Goal: Task Accomplishment & Management: Manage account settings

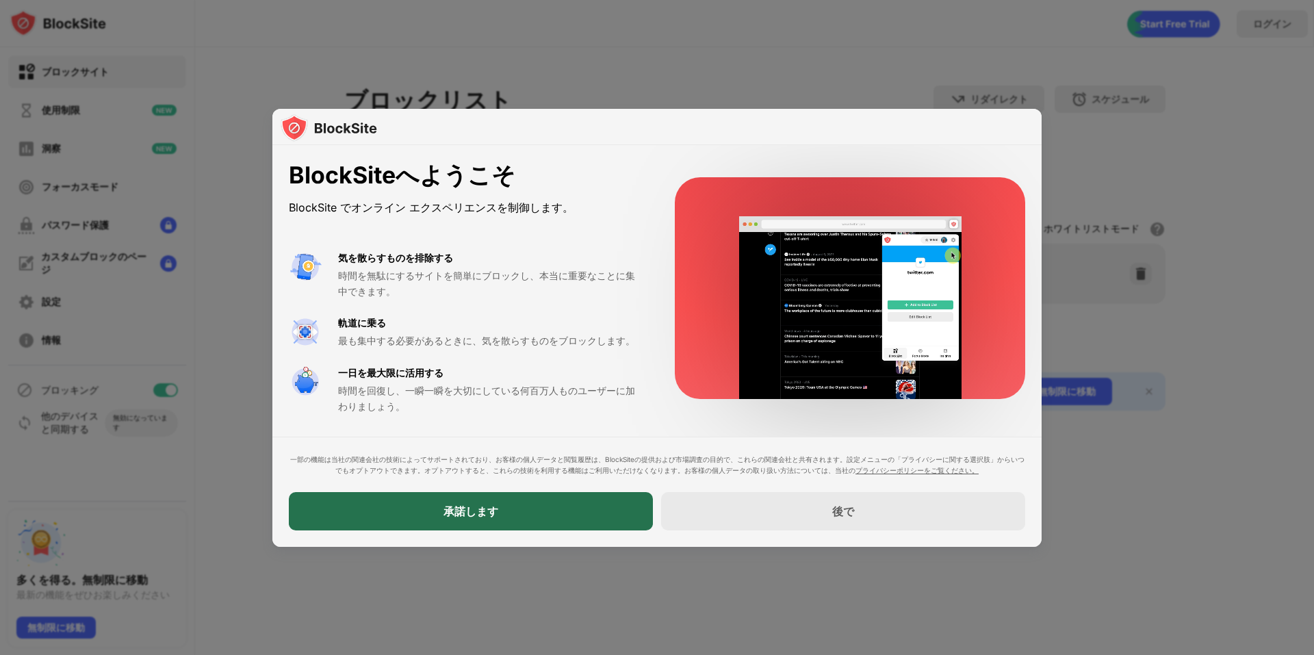
click at [398, 523] on div "承諾します" at bounding box center [471, 511] width 364 height 38
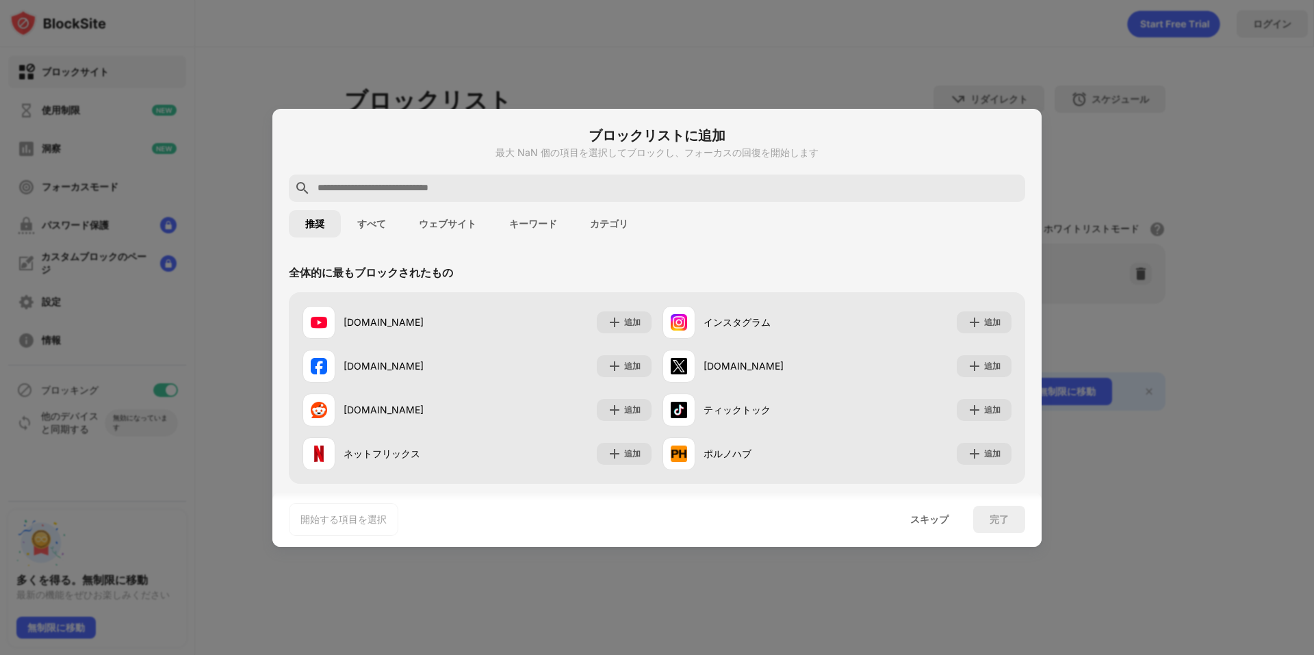
click at [453, 222] on font "ウェブサイト" at bounding box center [447, 223] width 57 height 11
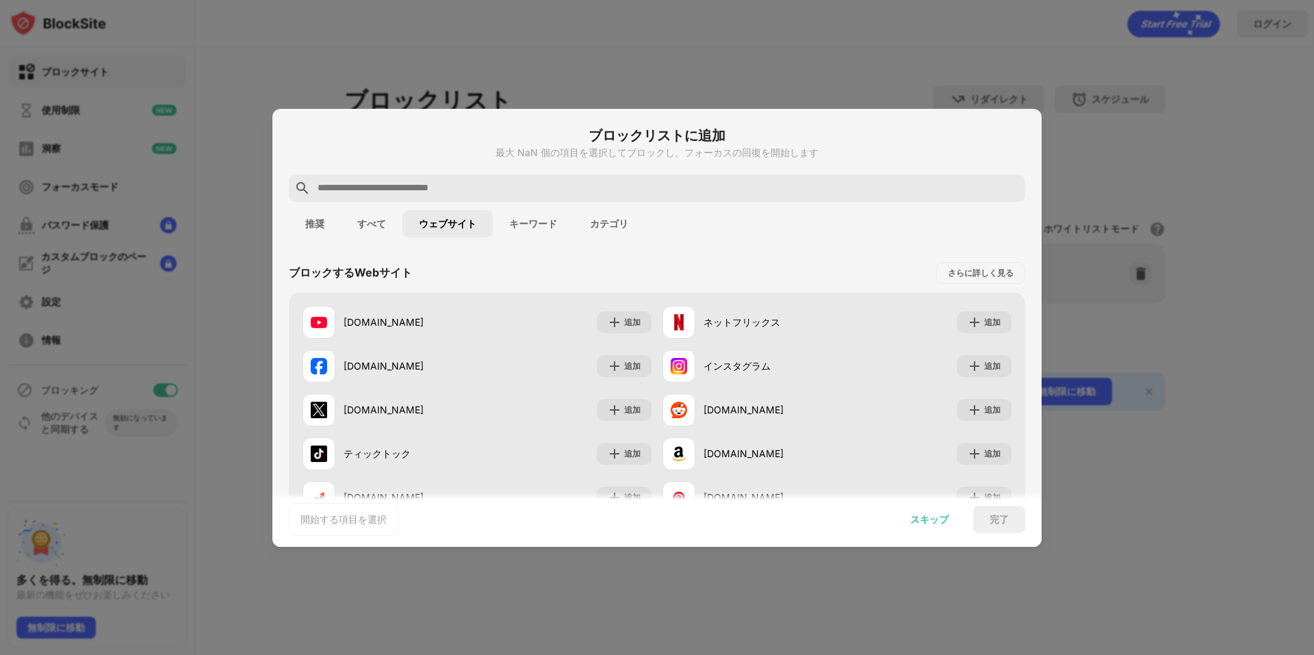
click at [946, 519] on font "スキップ" at bounding box center [929, 519] width 38 height 12
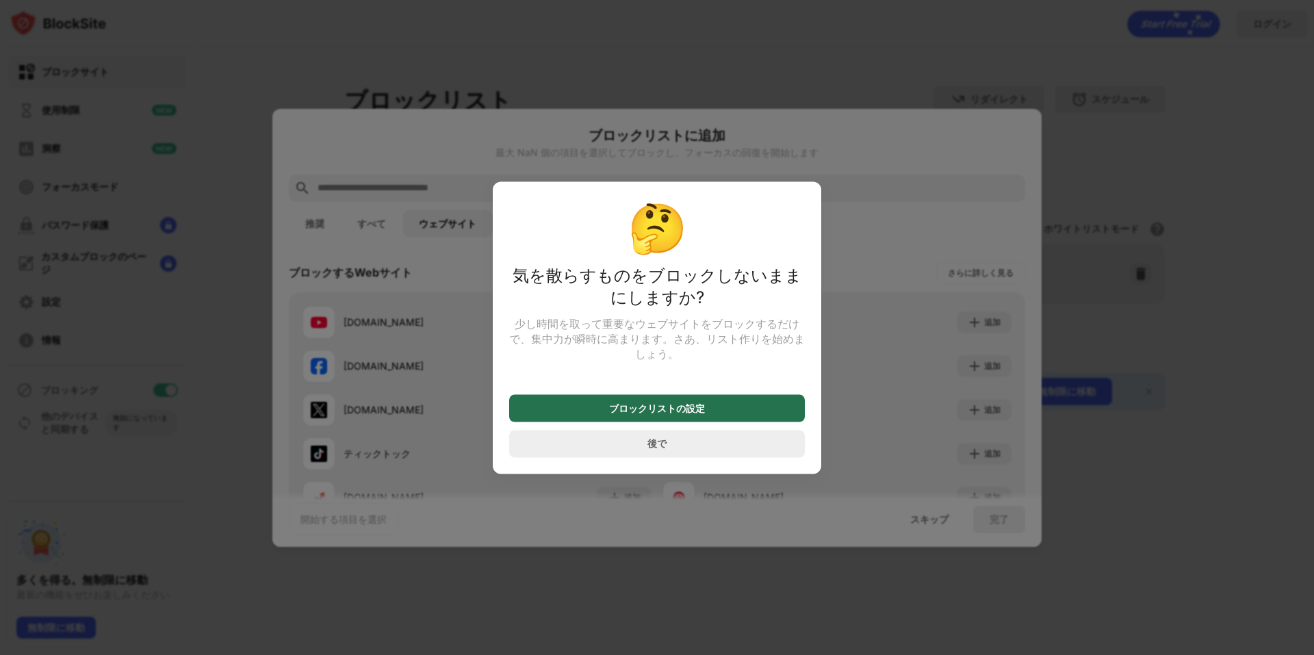
click at [637, 413] on font "ブロックリストの設定" at bounding box center [657, 408] width 96 height 12
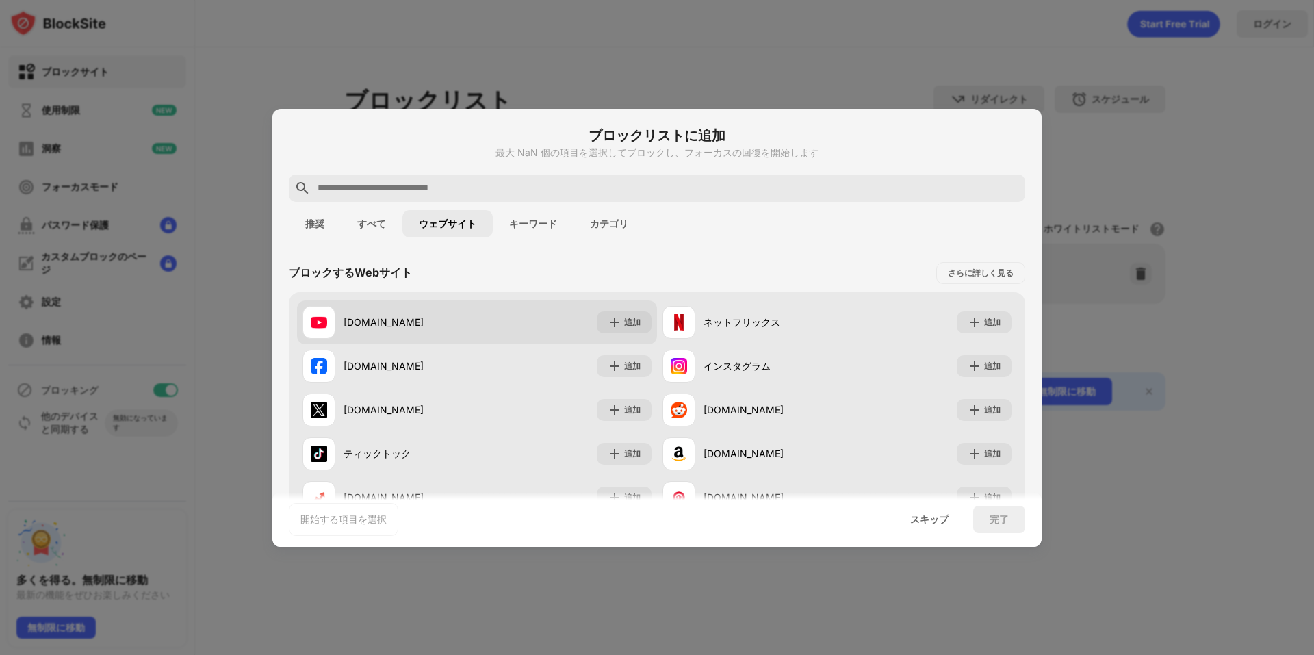
click at [368, 317] on font "youtube.com" at bounding box center [384, 322] width 80 height 12
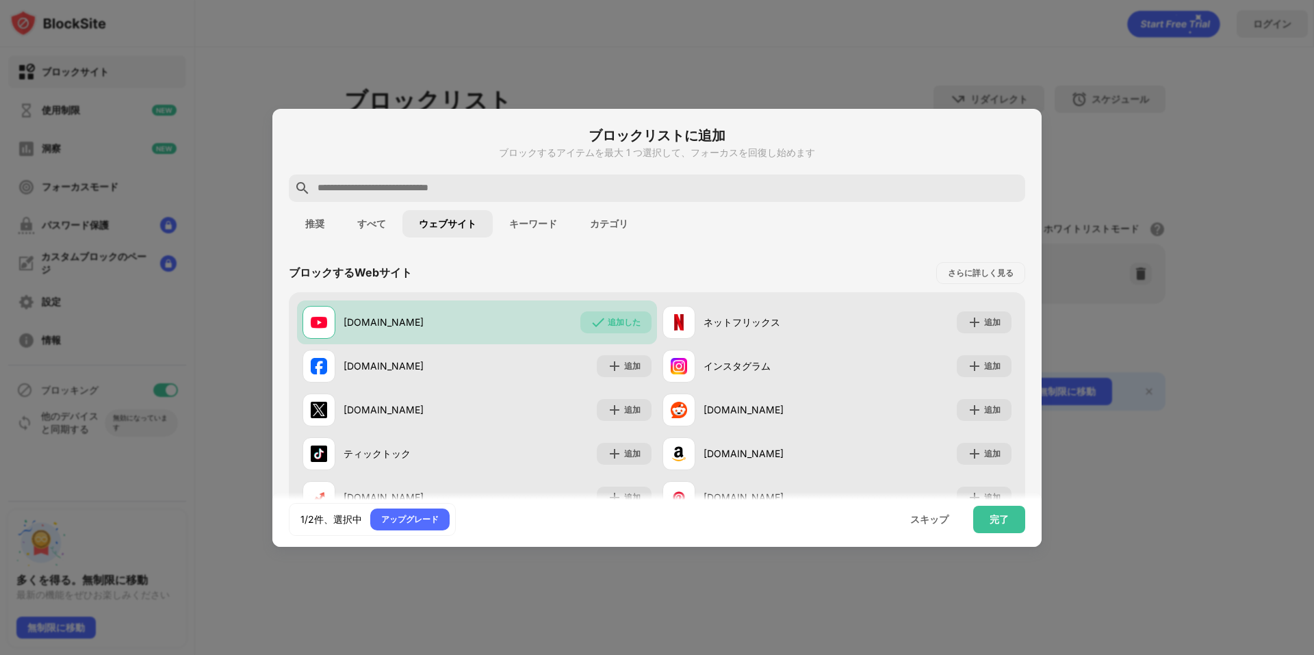
click at [430, 185] on input "text" at bounding box center [667, 188] width 703 height 16
paste input "**********"
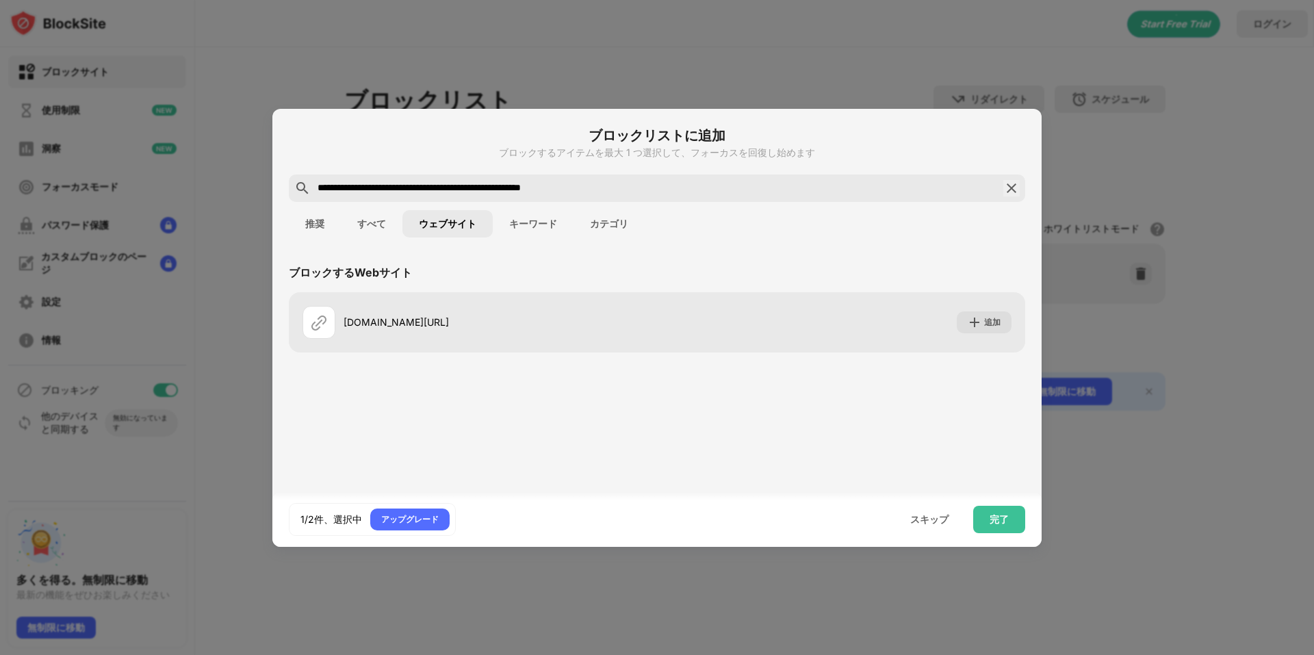
drag, startPoint x: 407, startPoint y: 188, endPoint x: 418, endPoint y: 192, distance: 11.7
drag, startPoint x: 413, startPoint y: 194, endPoint x: 517, endPoint y: 215, distance: 106.2
drag, startPoint x: 517, startPoint y: 215, endPoint x: 405, endPoint y: 185, distance: 116.2
click at [406, 185] on input "**********" at bounding box center [657, 188] width 682 height 16
drag, startPoint x: 414, startPoint y: 191, endPoint x: 794, endPoint y: 205, distance: 380.1
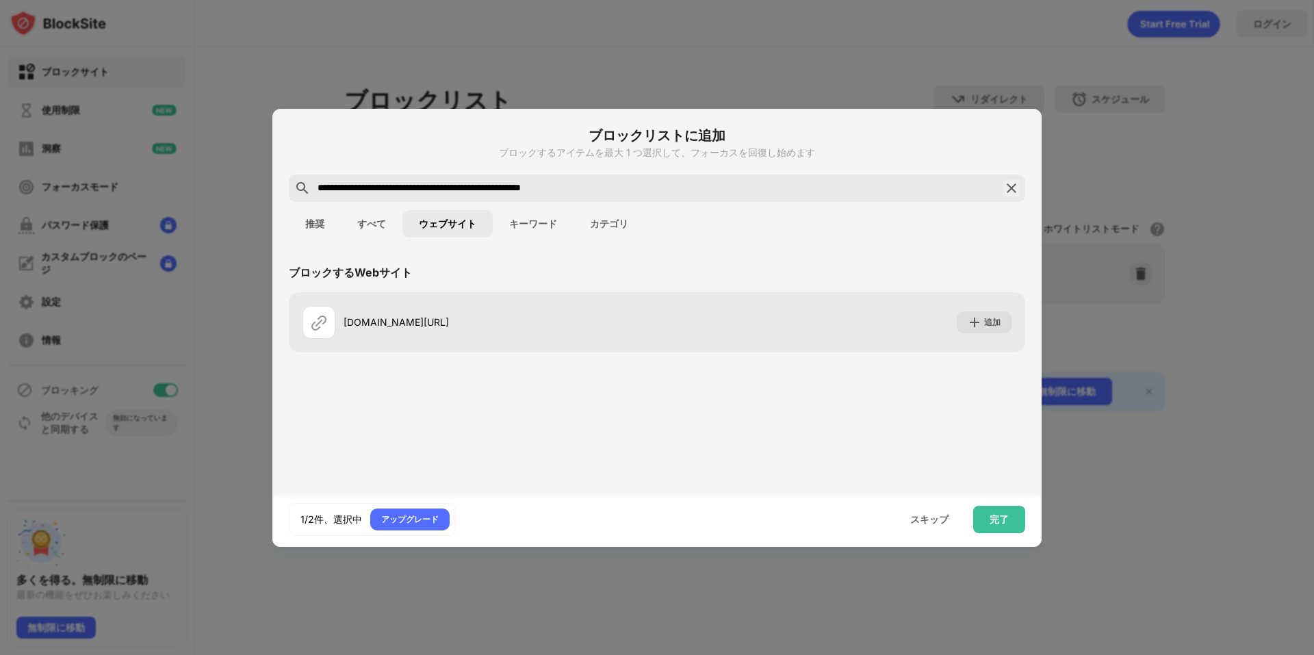
click at [792, 205] on div "**********" at bounding box center [656, 328] width 769 height 438
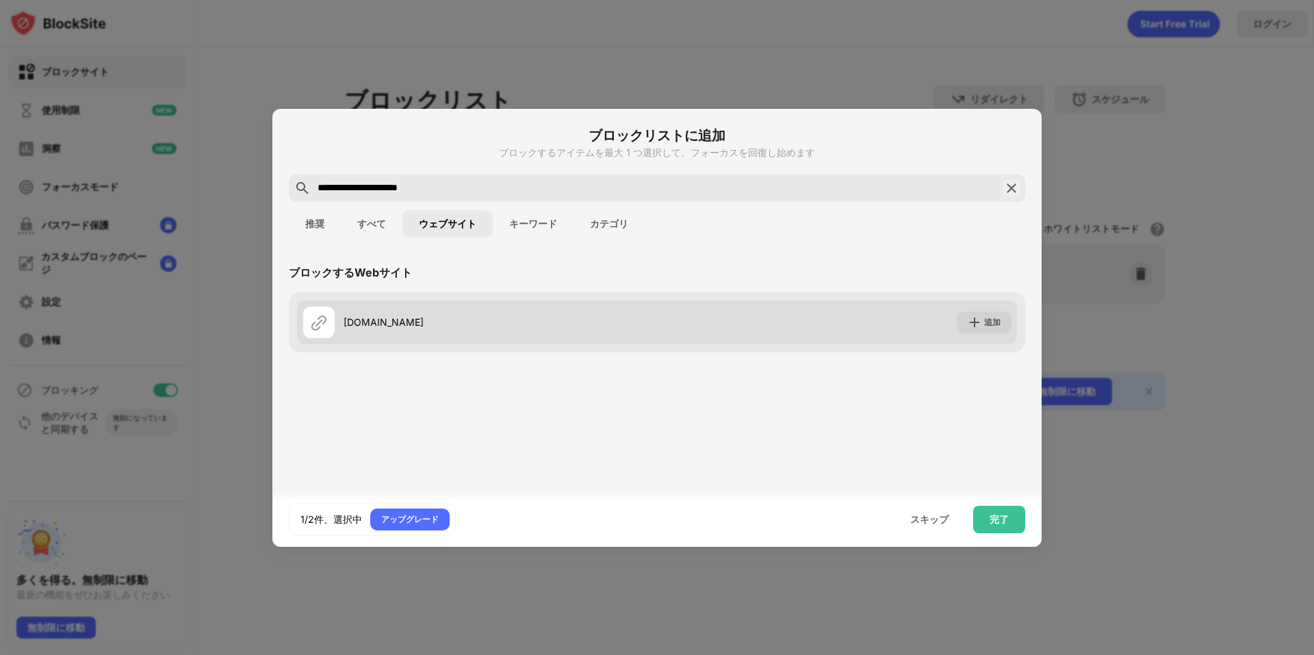
type input "**********"
click at [986, 331] on div "追加" at bounding box center [984, 322] width 55 height 22
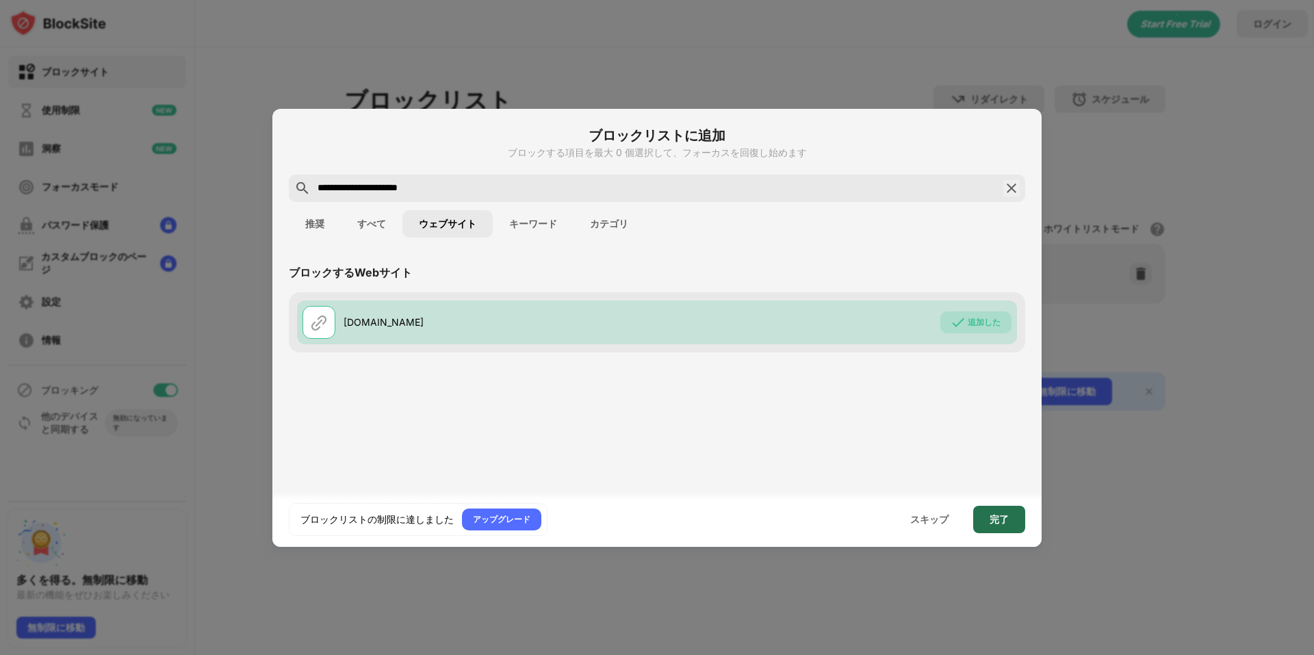
click at [985, 523] on div "完了" at bounding box center [999, 519] width 52 height 27
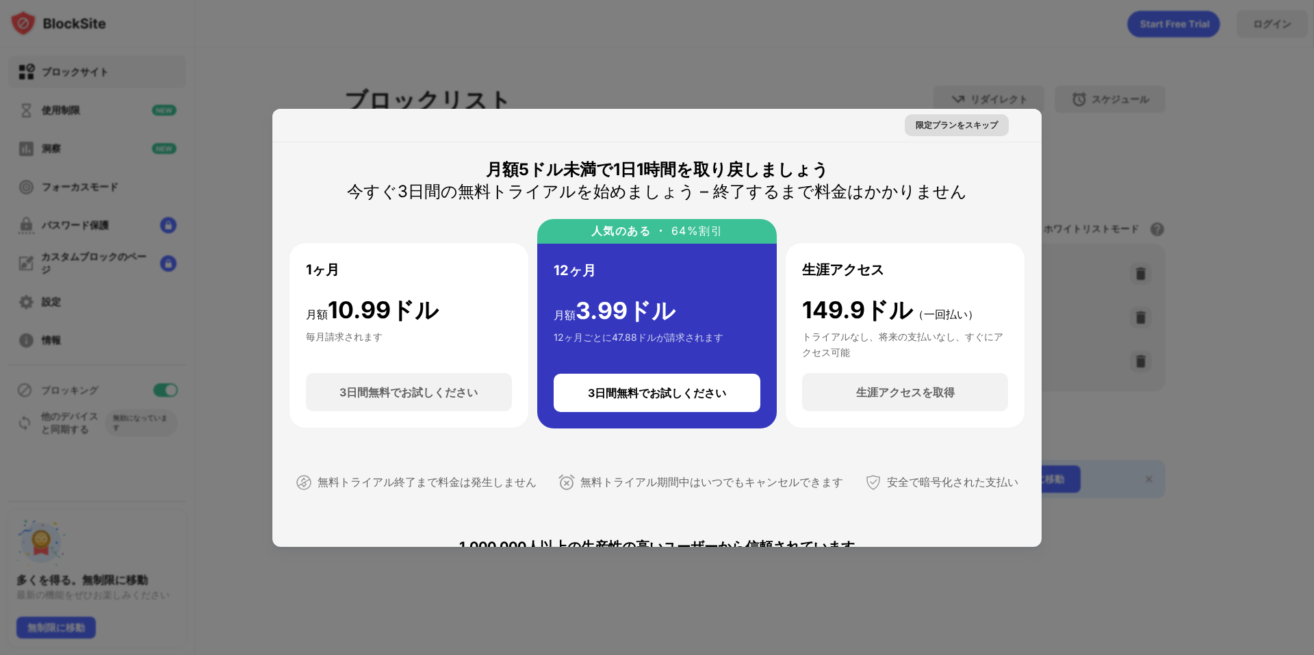
click at [951, 125] on font "限定プランをスキップ" at bounding box center [957, 125] width 82 height 10
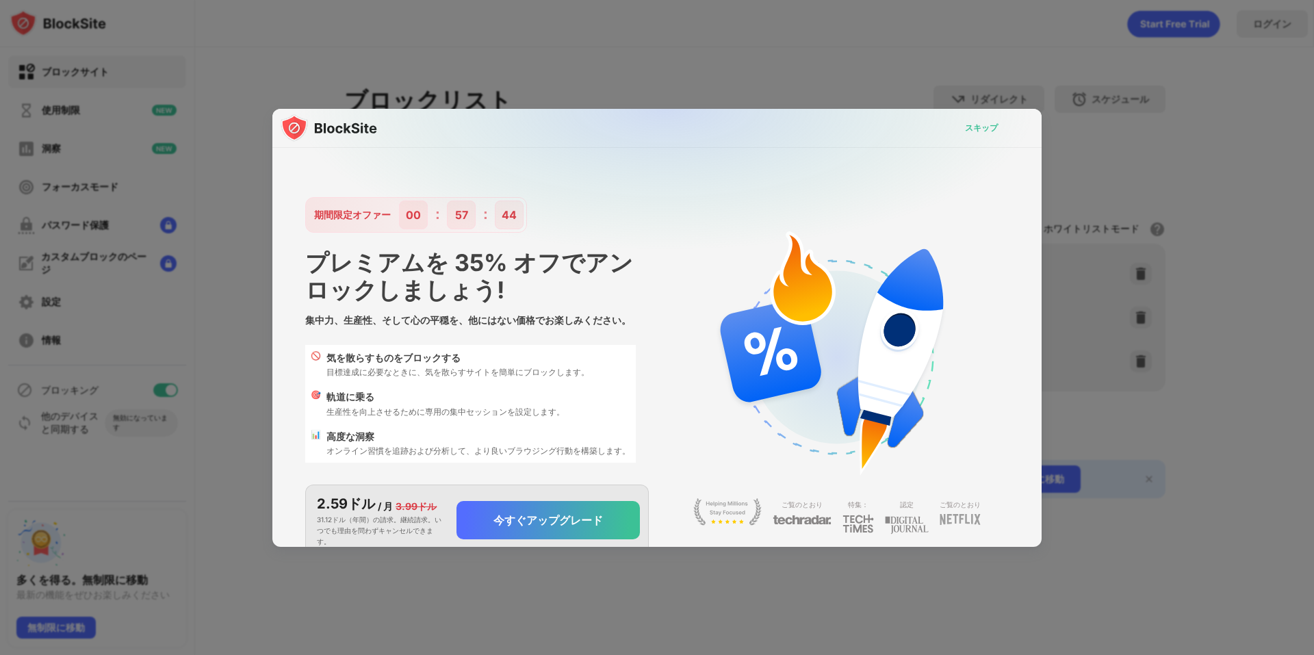
click at [984, 122] on font "スキップ" at bounding box center [981, 127] width 33 height 10
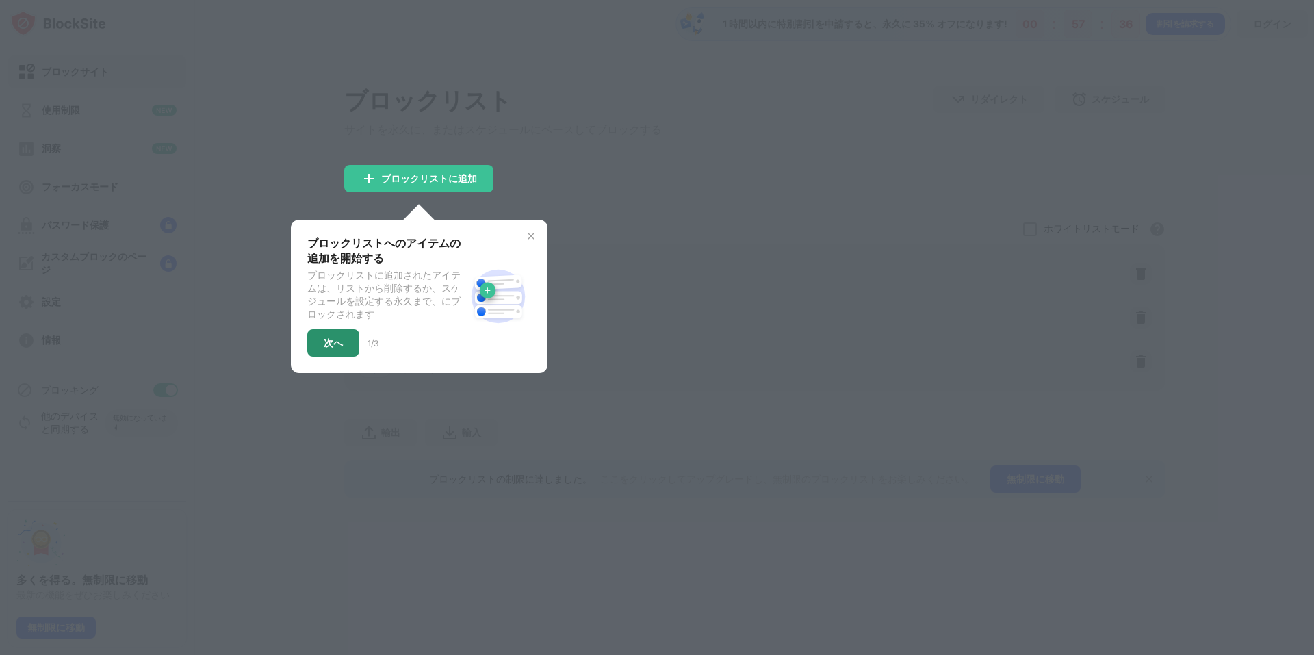
click at [331, 348] on font "次へ" at bounding box center [333, 343] width 19 height 12
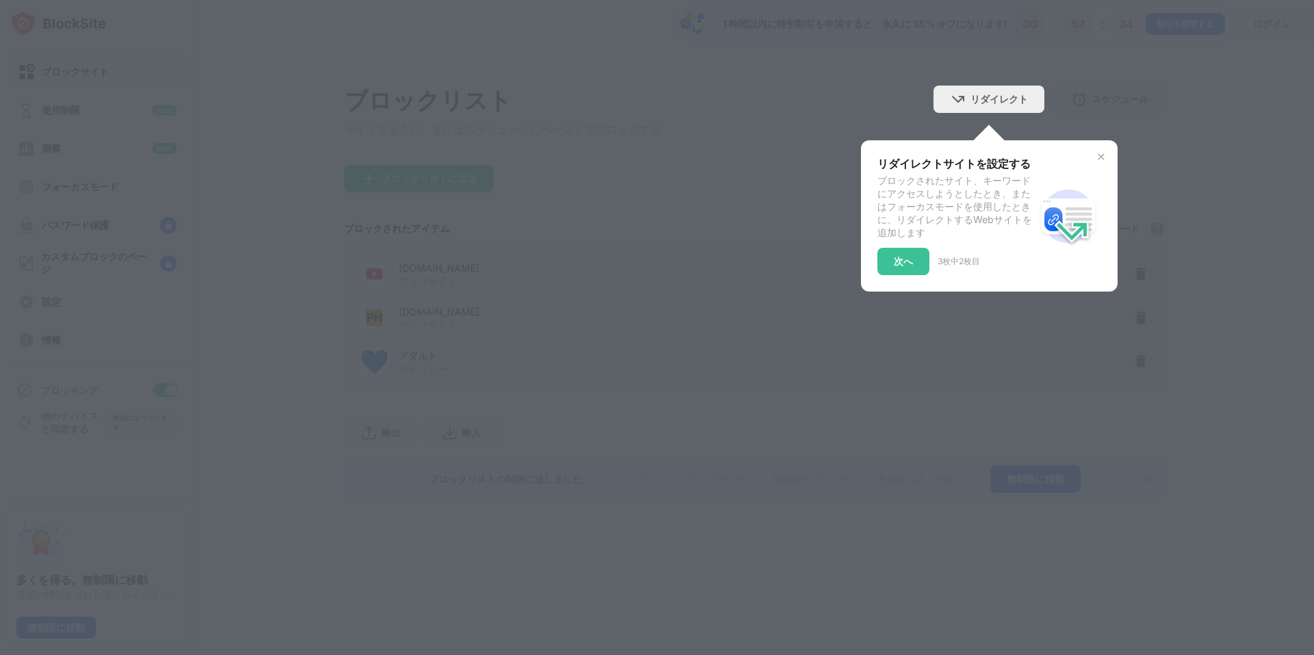
click at [931, 275] on div "次へ 3枚 中 2枚目" at bounding box center [956, 261] width 158 height 27
click at [906, 254] on div "リダイレクトサイトを設定する ブロックされたサイト、キーワードにアクセスしようとしたとき、またはフォーカスモードを使用したときに、リダイレクトするWebサイト…" at bounding box center [956, 216] width 158 height 118
click at [904, 257] on div "次へ" at bounding box center [903, 261] width 52 height 27
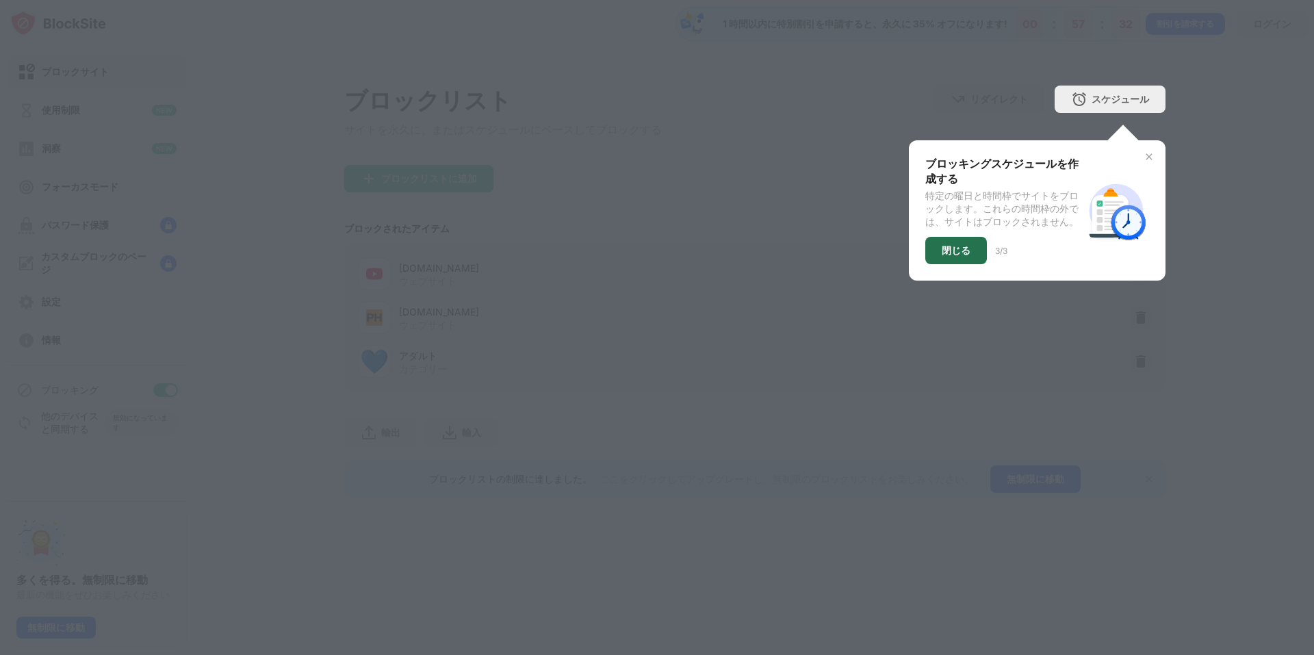
click at [946, 256] on font "閉じる" at bounding box center [956, 250] width 29 height 12
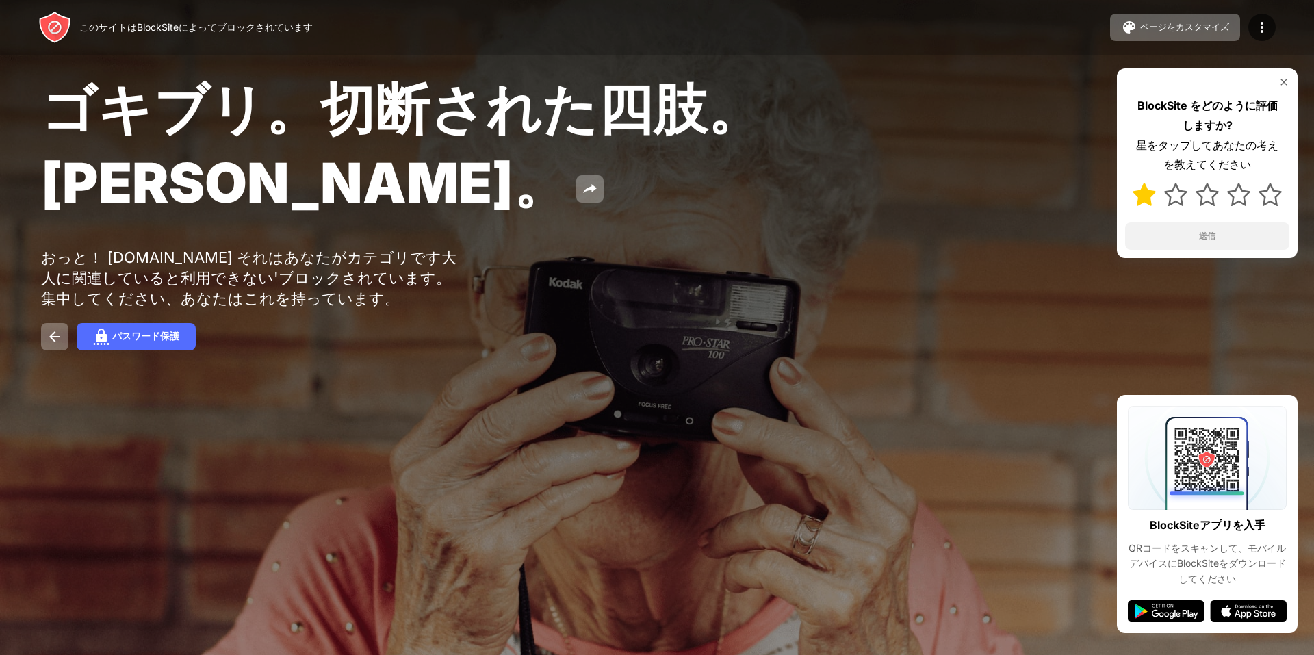
click at [1148, 194] on img at bounding box center [1144, 194] width 23 height 23
click at [1271, 189] on img at bounding box center [1269, 194] width 23 height 23
click at [1219, 247] on button "送信" at bounding box center [1207, 235] width 164 height 27
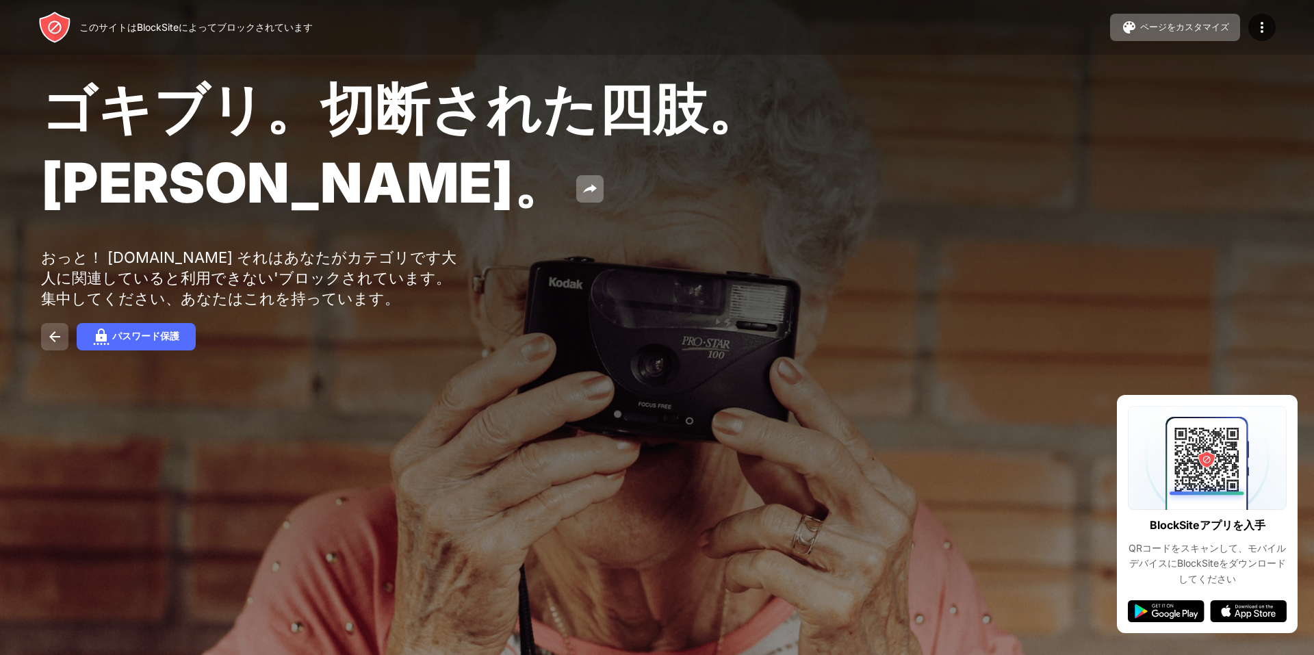
click at [61, 345] on img at bounding box center [55, 336] width 16 height 16
click at [744, 407] on div "ゴキブリ。切断された四肢。[PERSON_NAME]。 おっと！ [DOMAIN_NAME] それはあなたがカテゴリです大人に関連していると利用できない'ブロ…" at bounding box center [657, 212] width 1314 height 424
click at [348, 196] on div "ゴキブリ。切断された四肢。[PERSON_NAME]。" at bounding box center [533, 148] width 985 height 148
click at [576, 203] on button at bounding box center [589, 188] width 27 height 27
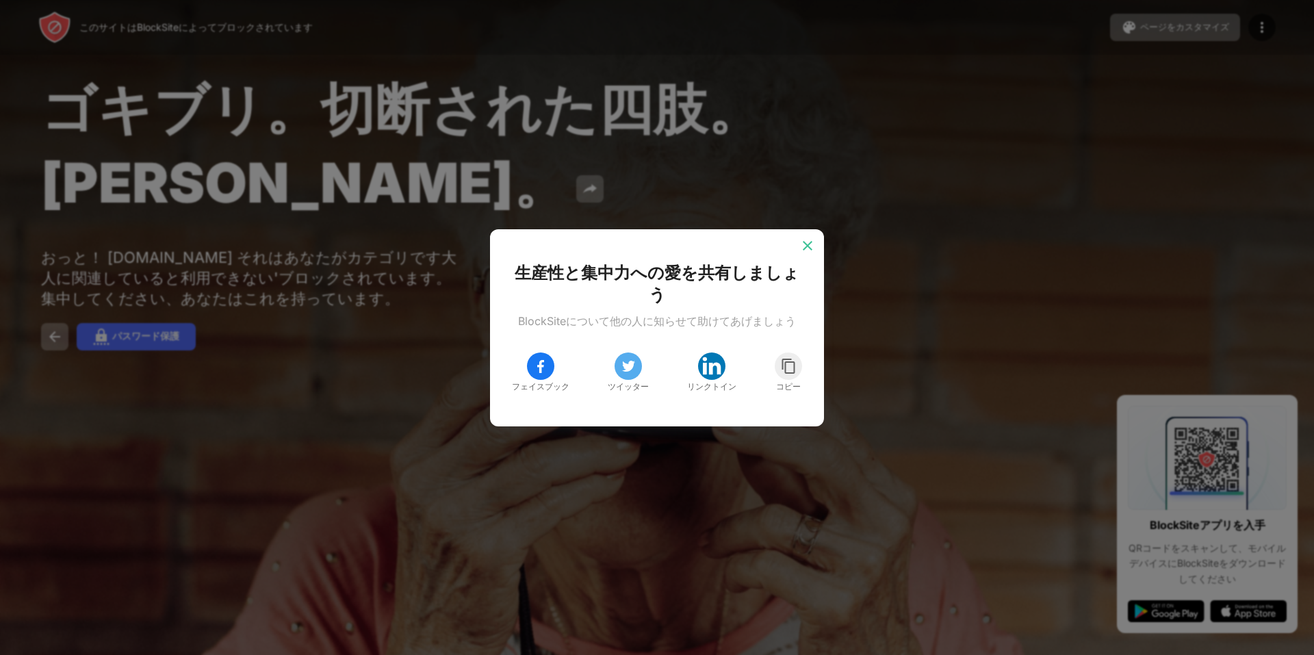
click at [801, 252] on img at bounding box center [808, 246] width 14 height 14
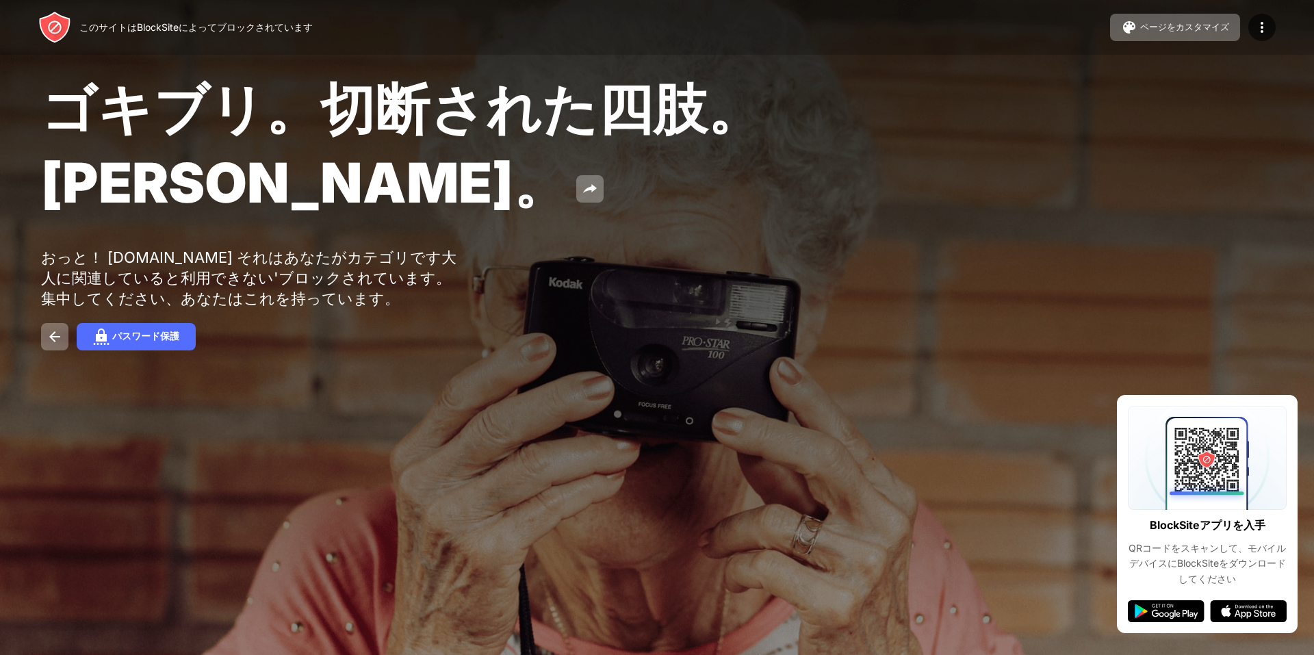
click at [641, 279] on div "ゴキブリ。切断された四肢。ジョン・グッドマン。 おっと！ jp.pornhub.com それはあなたがカテゴリです大人に関連していると利用できない'ブロックさ…" at bounding box center [657, 212] width 1314 height 424
click at [713, 178] on div "ゴキブリ。切断された四肢。[PERSON_NAME]。" at bounding box center [533, 148] width 985 height 148
click at [145, 21] on div "このサイトはBlockSiteによってブロックされています" at bounding box center [195, 27] width 233 height 13
click at [33, 14] on div "このサイトはBlockSiteによってブロックされています ページをカスタマイズ ブロックリストの編集 リダイレクト ブロックページのカスタマイズ アップグレ…" at bounding box center [657, 27] width 1314 height 55
click at [47, 37] on img at bounding box center [54, 27] width 33 height 33
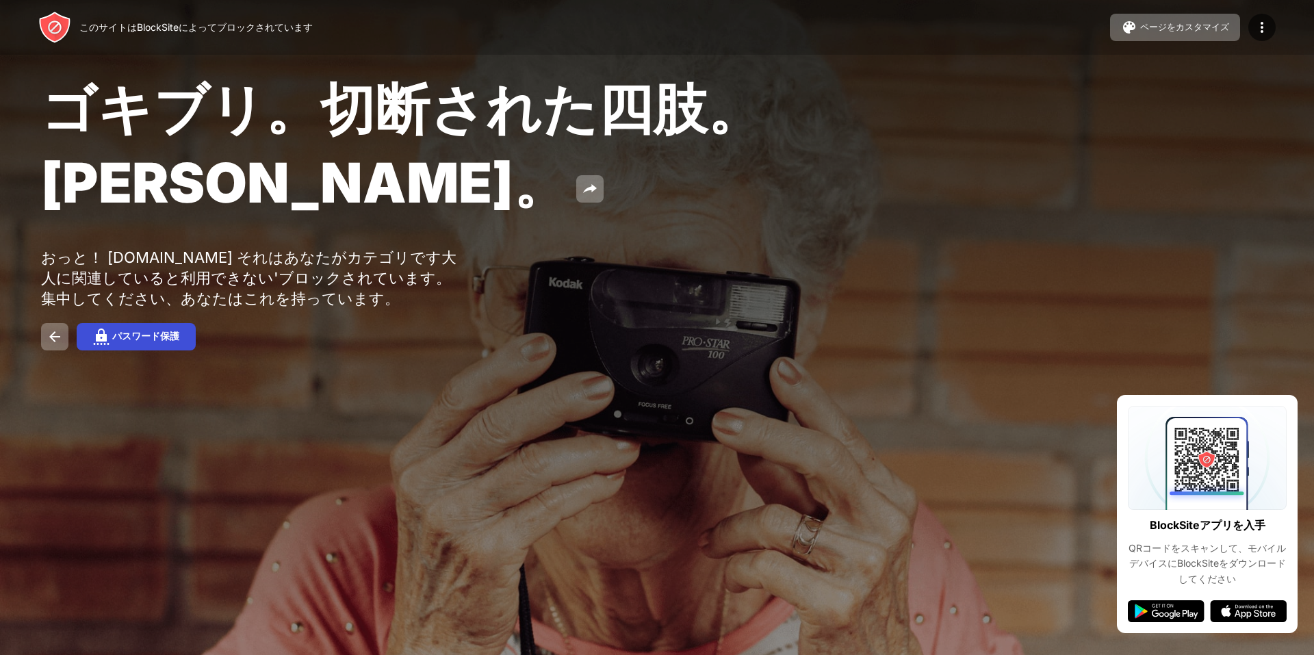
click at [152, 343] on div "パスワード保護" at bounding box center [145, 337] width 67 height 12
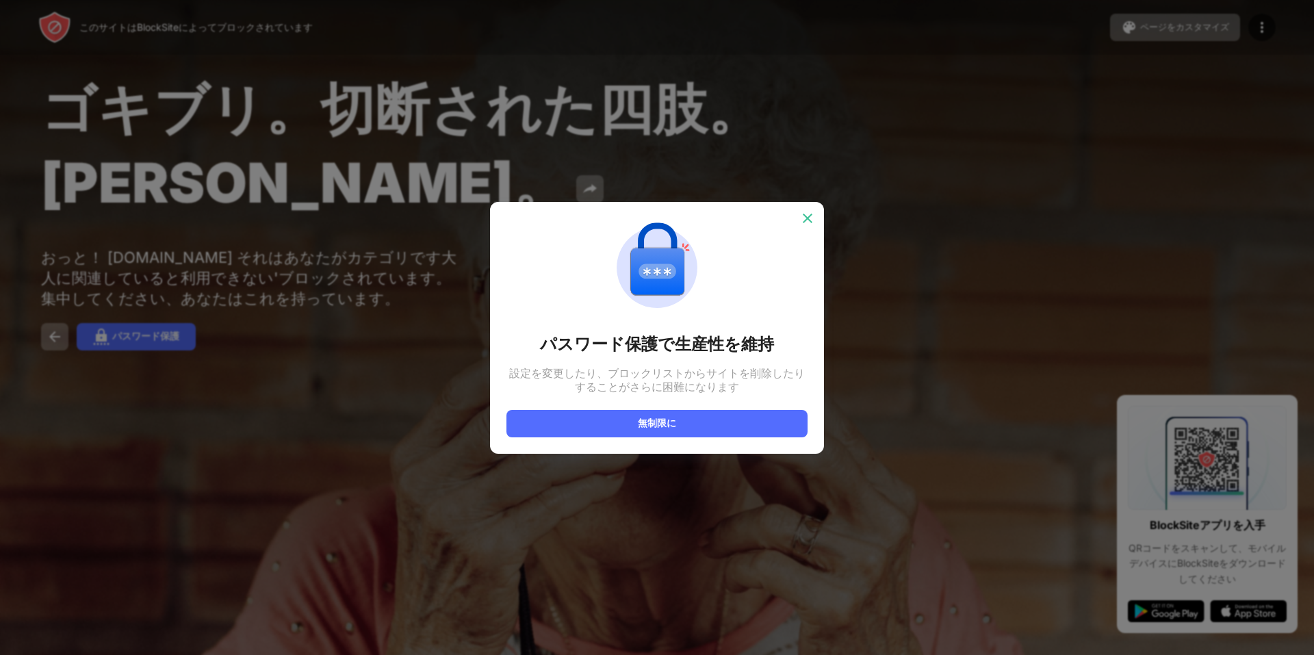
click at [812, 216] on img at bounding box center [808, 218] width 14 height 14
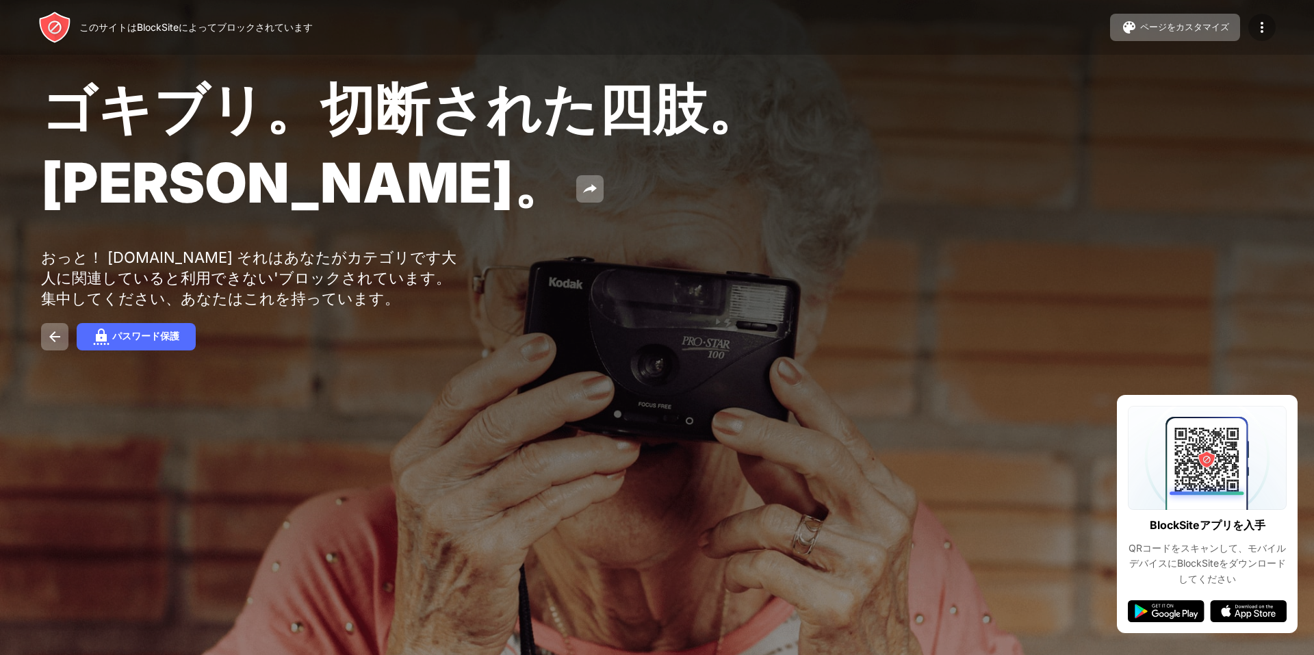
click at [1269, 27] on img at bounding box center [1262, 27] width 16 height 16
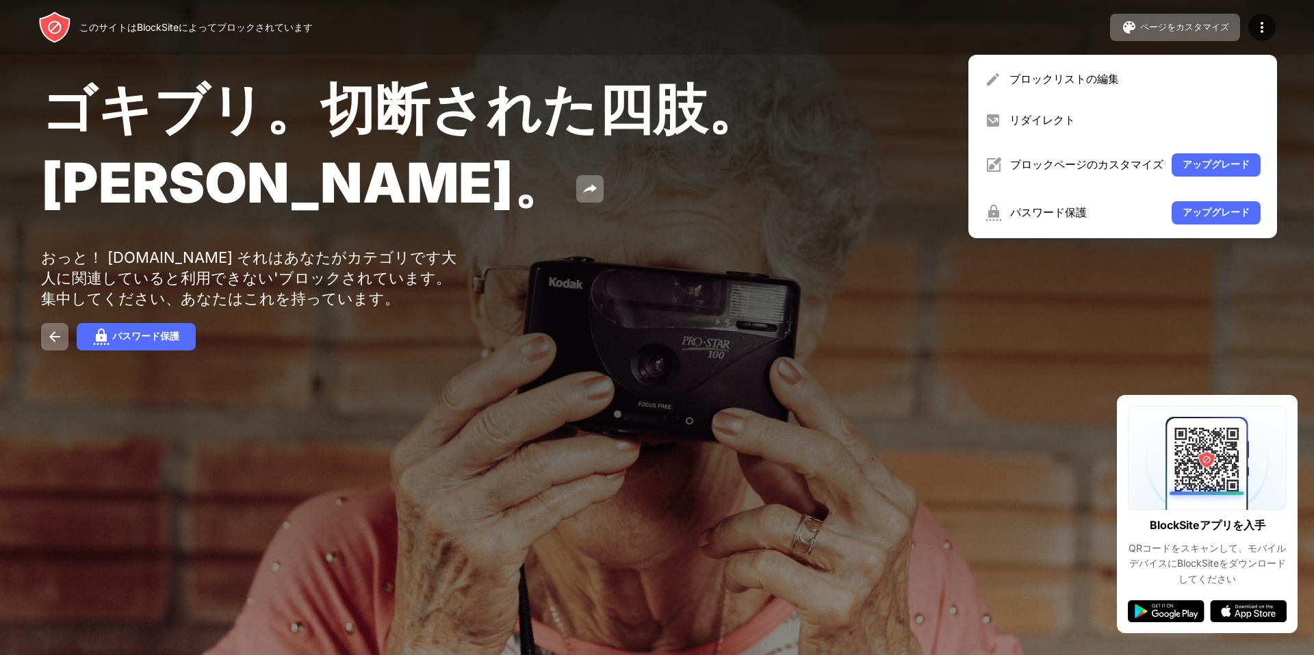
click at [1063, 75] on font "ブロックリストの編集" at bounding box center [1063, 79] width 109 height 14
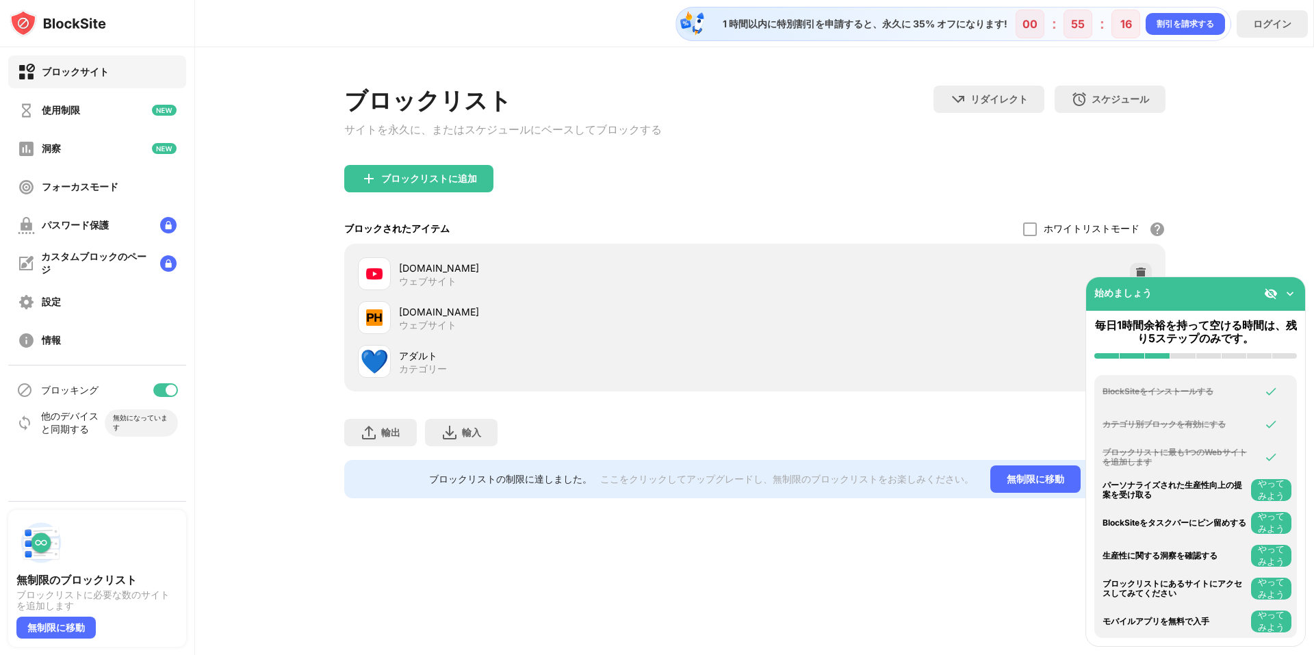
click at [853, 191] on div "ブロックリストに追加" at bounding box center [754, 189] width 821 height 49
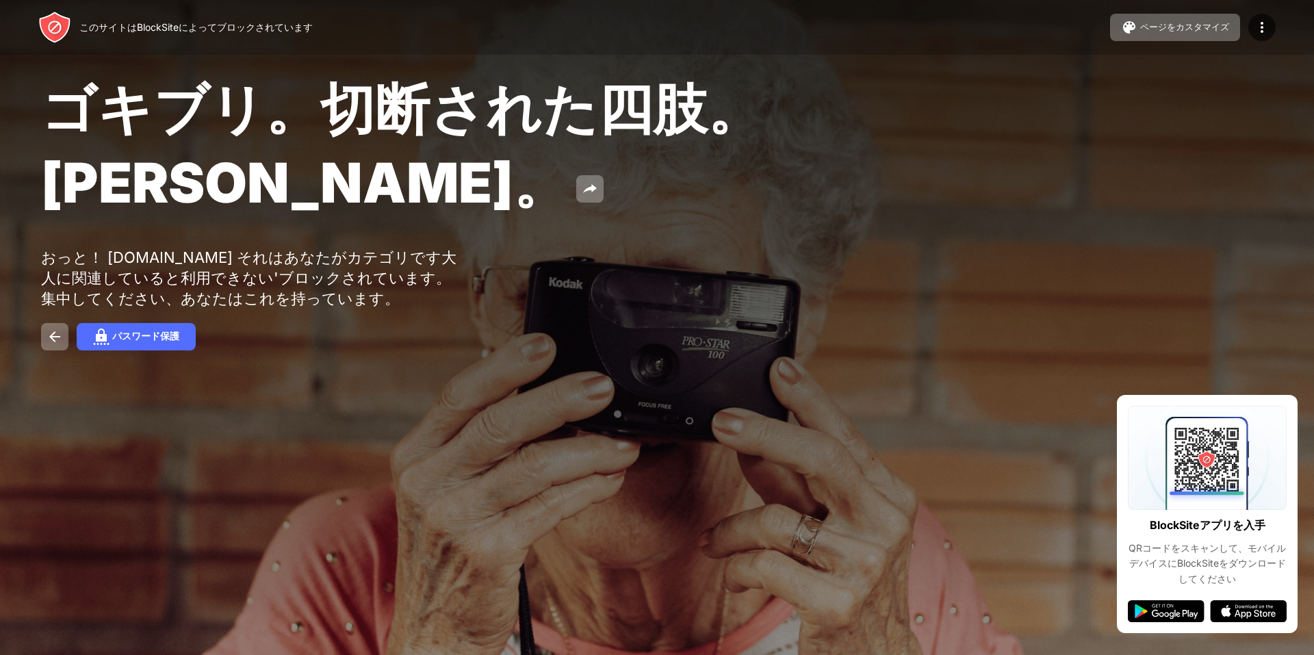
click at [125, 169] on font "ゴキブリ。切断された四肢。[PERSON_NAME]。" at bounding box center [401, 145] width 721 height 140
click at [43, 344] on button at bounding box center [54, 336] width 27 height 27
click at [48, 345] on img at bounding box center [55, 336] width 16 height 16
click at [55, 345] on img at bounding box center [55, 336] width 16 height 16
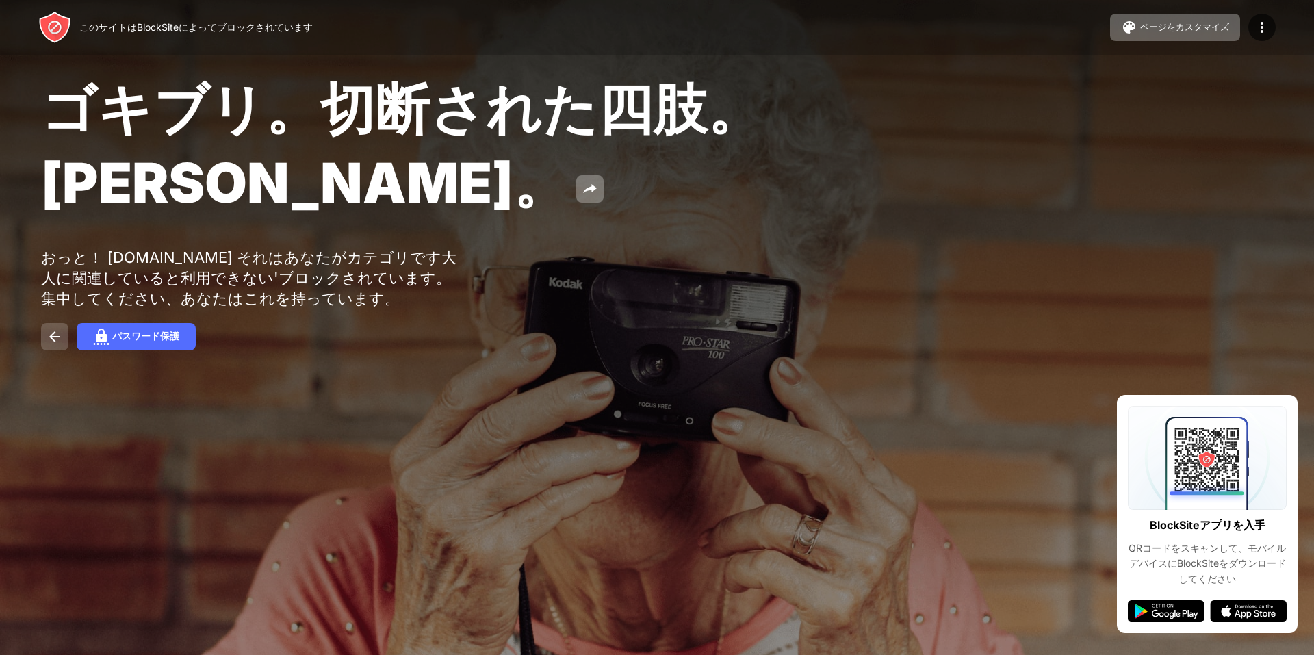
click at [48, 345] on img at bounding box center [55, 336] width 16 height 16
click at [61, 341] on button at bounding box center [54, 336] width 27 height 27
click at [59, 344] on button at bounding box center [54, 336] width 27 height 27
click at [58, 344] on img at bounding box center [55, 336] width 16 height 16
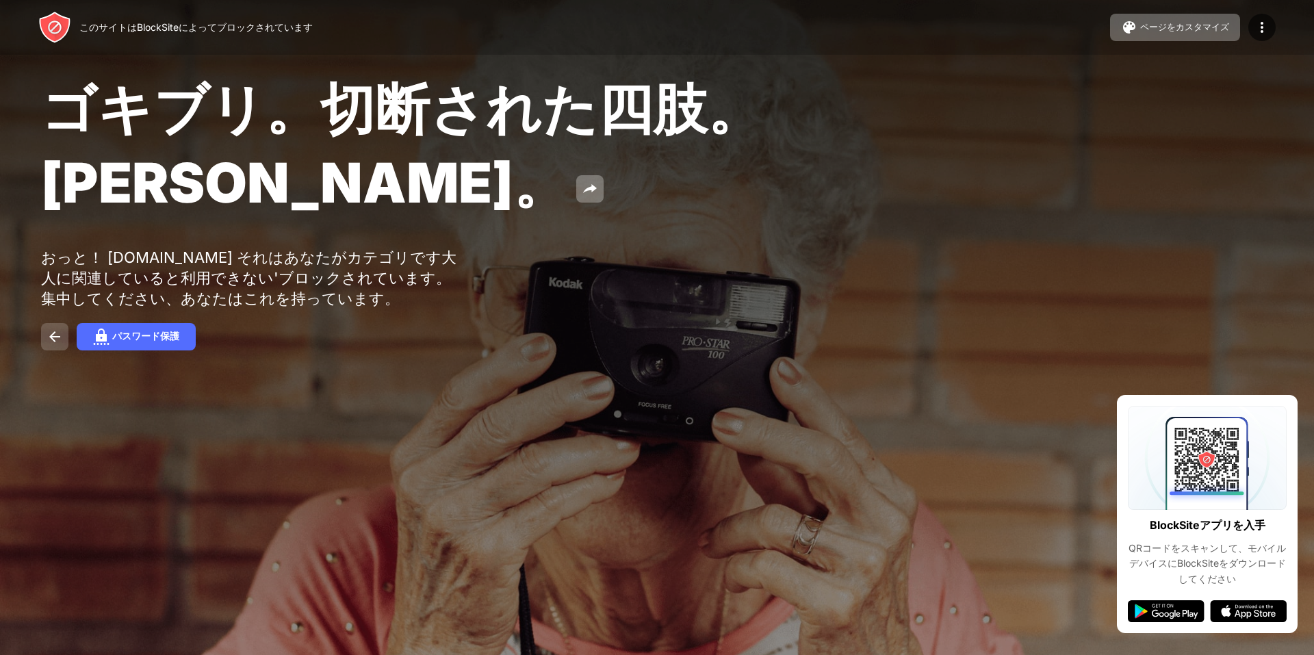
click at [57, 345] on img at bounding box center [55, 336] width 16 height 16
drag, startPoint x: 417, startPoint y: 255, endPoint x: 442, endPoint y: 231, distance: 34.4
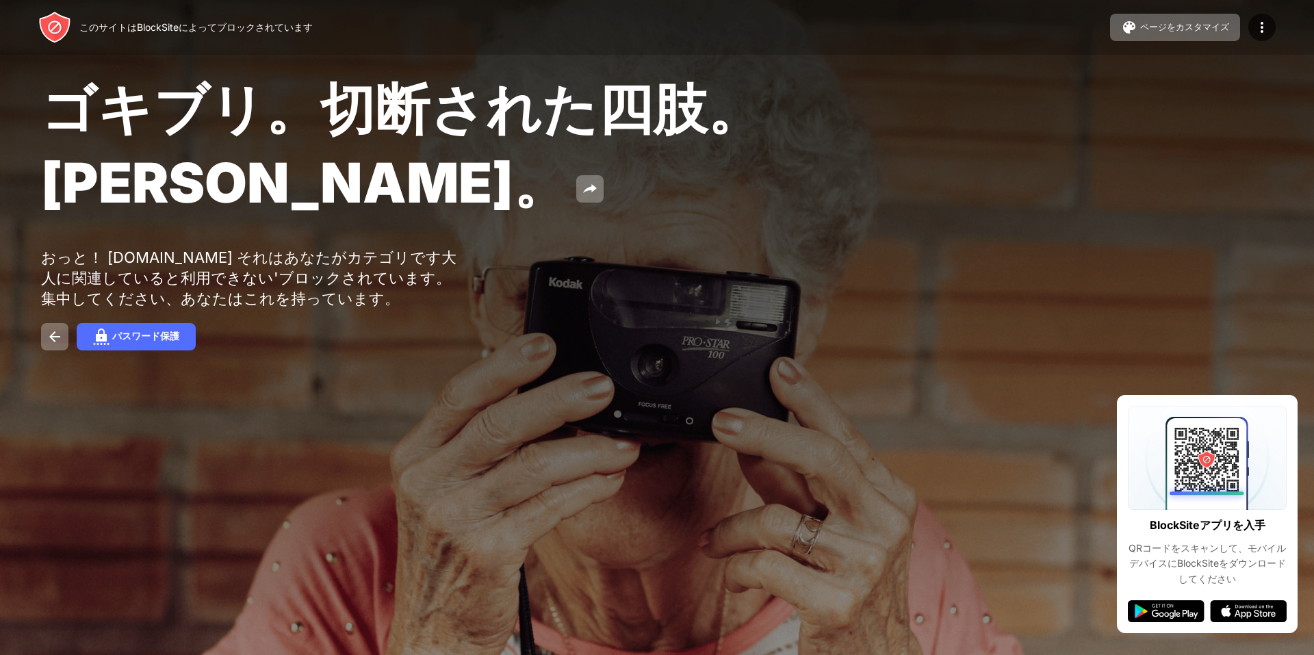
click at [417, 256] on div "ゴキブリ。切断された四肢。ジョン・グッドマン。 おっと！ jp.pornhub.com それはあなたがカテゴリです大人に関連していると利用できない'ブロックさ…" at bounding box center [657, 212] width 1314 height 424
click at [444, 222] on div "ゴキブリ。切断された四肢。[PERSON_NAME]。" at bounding box center [533, 148] width 985 height 148
click at [491, 203] on div "ゴキブリ。切断された四肢。ジョン・グッドマン。" at bounding box center [533, 148] width 985 height 148
click at [1185, 30] on font "ページをカスタマイズ" at bounding box center [1184, 27] width 89 height 10
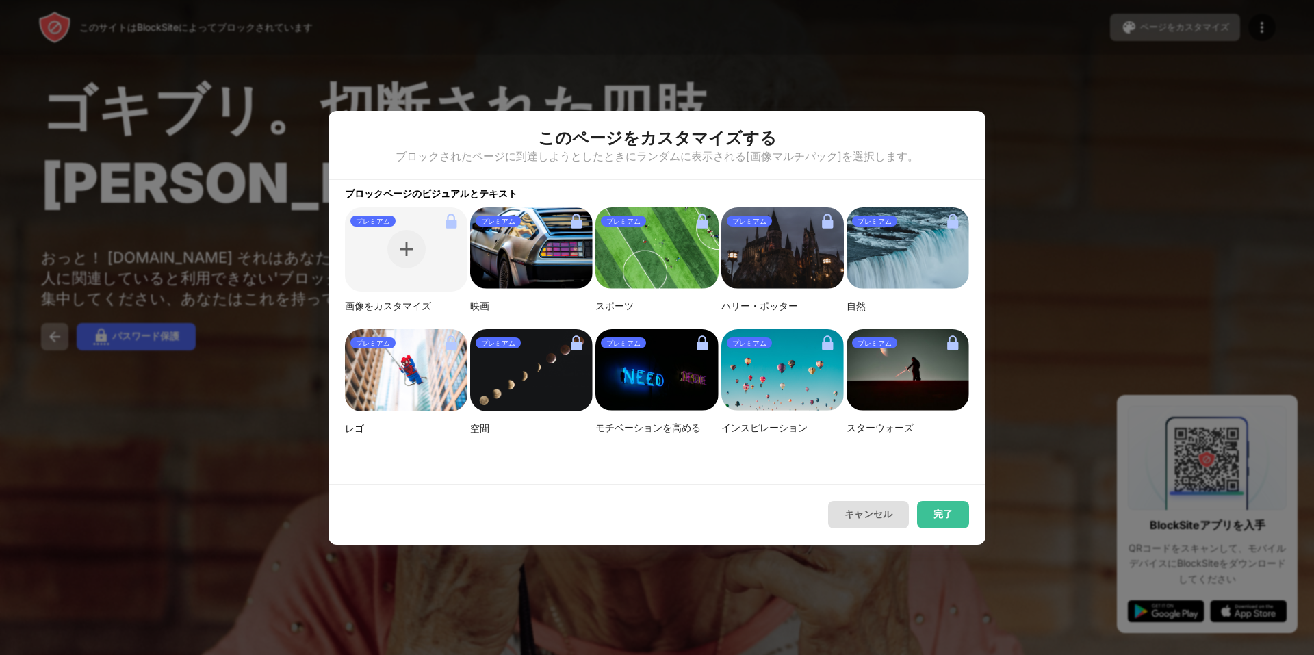
click at [855, 519] on font "キャンセル" at bounding box center [868, 513] width 48 height 11
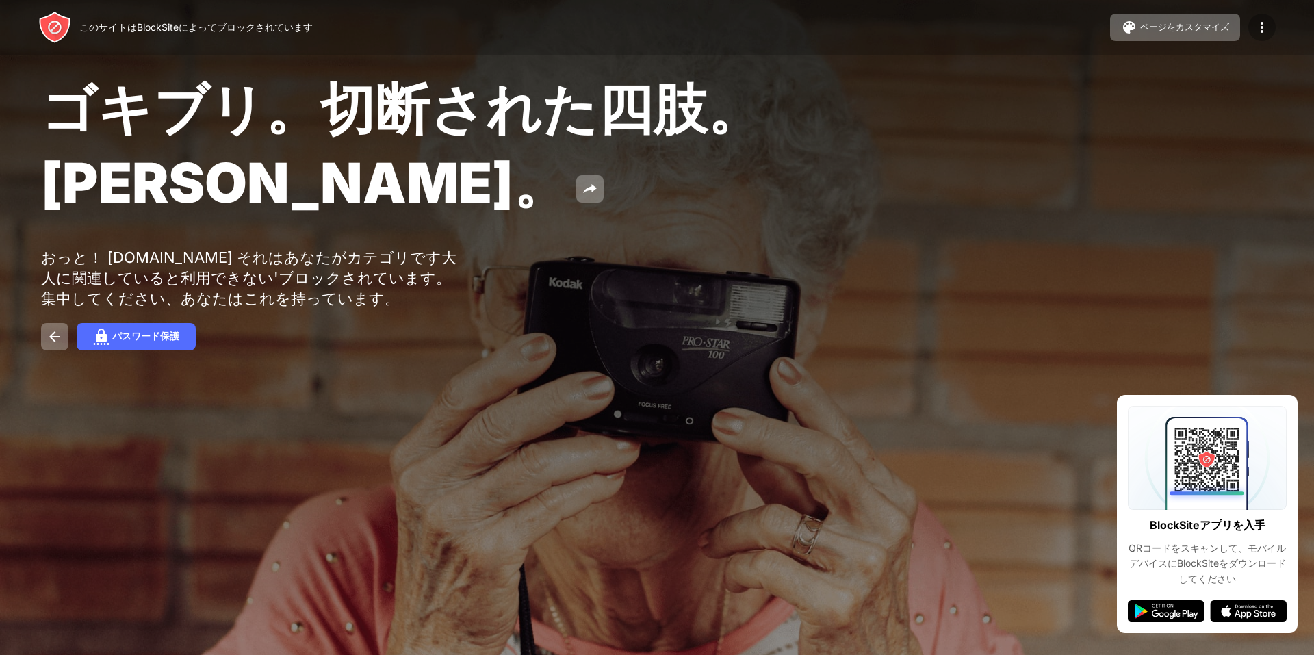
click at [1260, 34] on img at bounding box center [1262, 27] width 16 height 16
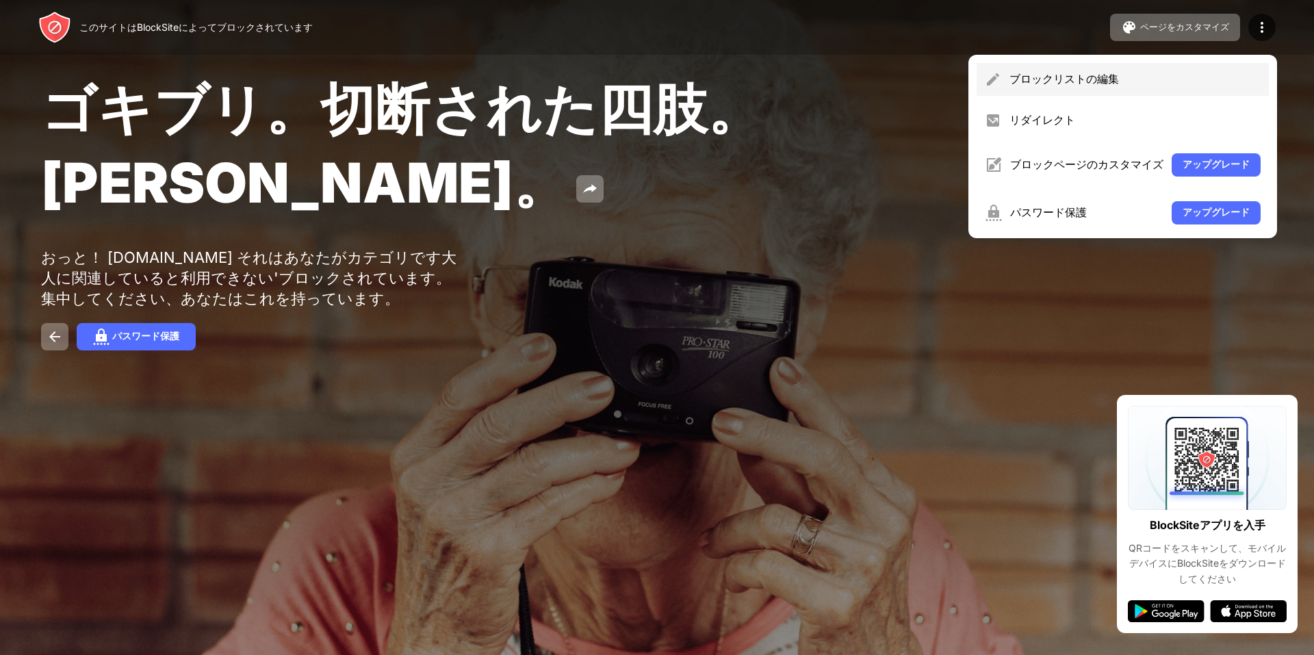
click at [1070, 77] on font "ブロックリストの編集" at bounding box center [1063, 79] width 109 height 14
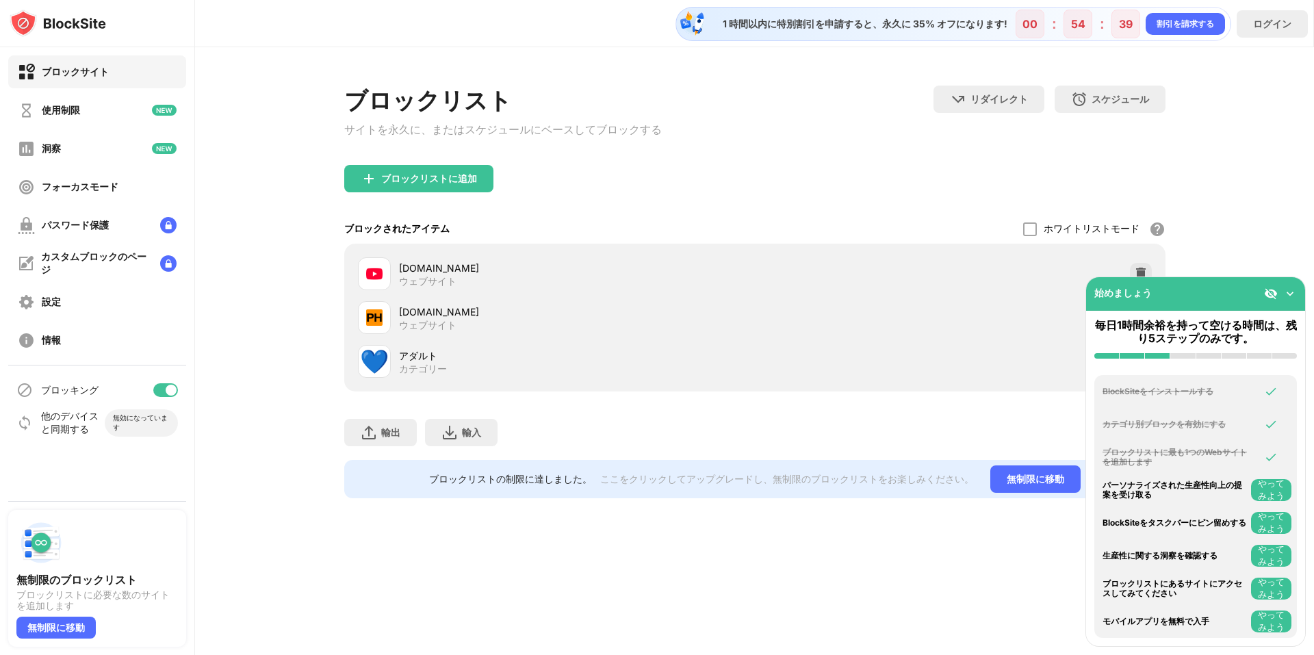
click at [440, 317] on font "jp.pornhub.com" at bounding box center [439, 312] width 80 height 12
click at [1284, 291] on img at bounding box center [1290, 294] width 14 height 14
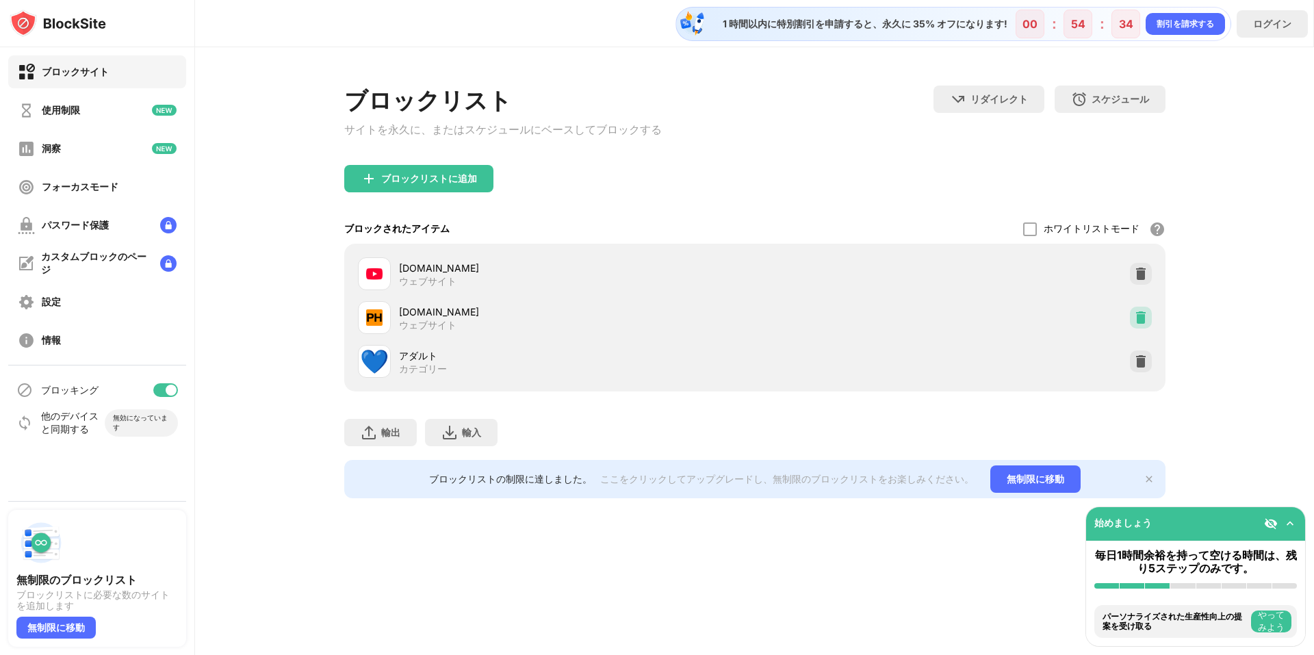
click at [1136, 324] on img at bounding box center [1141, 318] width 14 height 14
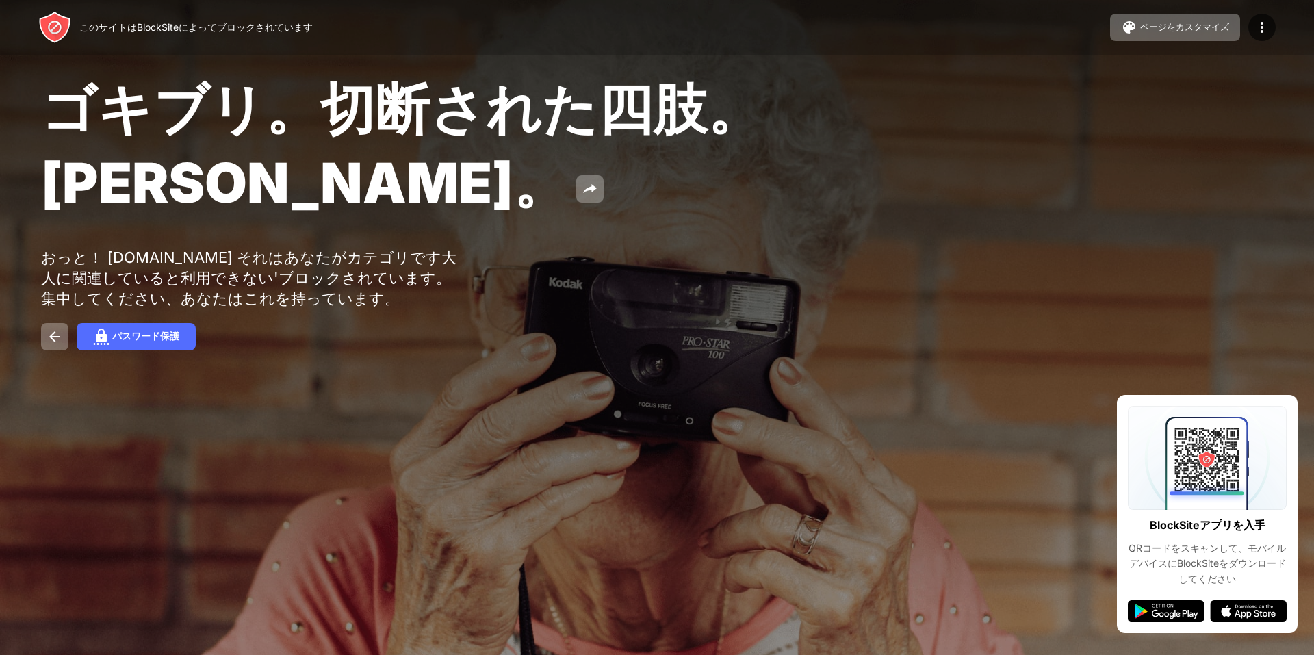
click at [1044, 211] on div "ゴキブリ。切断された四肢。[PERSON_NAME]。 おっと！ [DOMAIN_NAME] それはあなたがカテゴリです大人に関連していると利用できない'ブロ…" at bounding box center [657, 212] width 1314 height 424
click at [688, 208] on div "ゴキブリ。切断された四肢。[PERSON_NAME]。" at bounding box center [533, 148] width 985 height 148
click at [157, 27] on font "このサイトはBlockSiteによってブロックされています" at bounding box center [195, 27] width 233 height 12
click at [47, 345] on img at bounding box center [55, 336] width 16 height 16
click at [49, 345] on img at bounding box center [55, 336] width 16 height 16
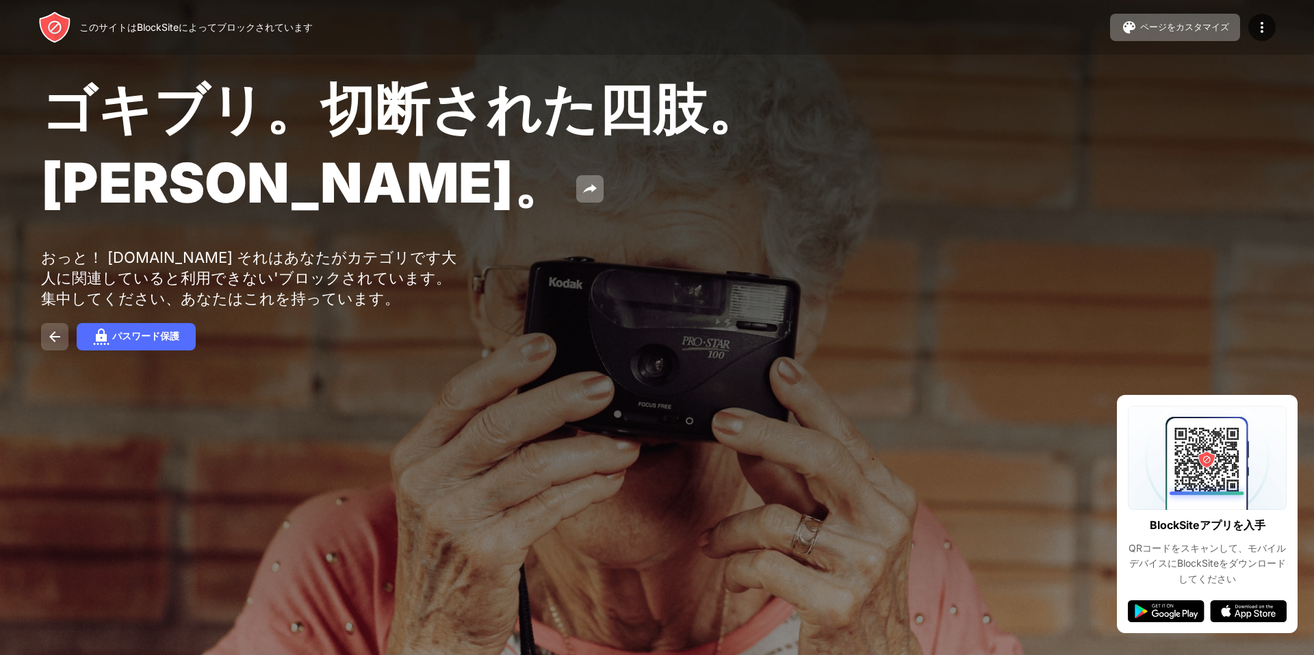
click at [55, 342] on button at bounding box center [54, 336] width 27 height 27
click at [829, 305] on div "ゴキブリ。切断された四肢。[PERSON_NAME]。 おっと！ [DOMAIN_NAME] それはあなたがカテゴリです大人に関連していると利用できない'ブロ…" at bounding box center [657, 212] width 1314 height 424
drag, startPoint x: 840, startPoint y: 292, endPoint x: 890, endPoint y: 272, distance: 52.9
click at [864, 283] on div "ゴキブリ。切断された四肢。[PERSON_NAME]。 おっと！ [DOMAIN_NAME] それはあなたがカテゴリです大人に関連していると利用できない'ブロ…" at bounding box center [657, 212] width 1314 height 424
click at [979, 253] on div "ゴキブリ。切断された四肢。[PERSON_NAME]。 おっと！ [DOMAIN_NAME] それはあなたがカテゴリです大人に関連していると利用できない'ブロ…" at bounding box center [657, 212] width 1314 height 424
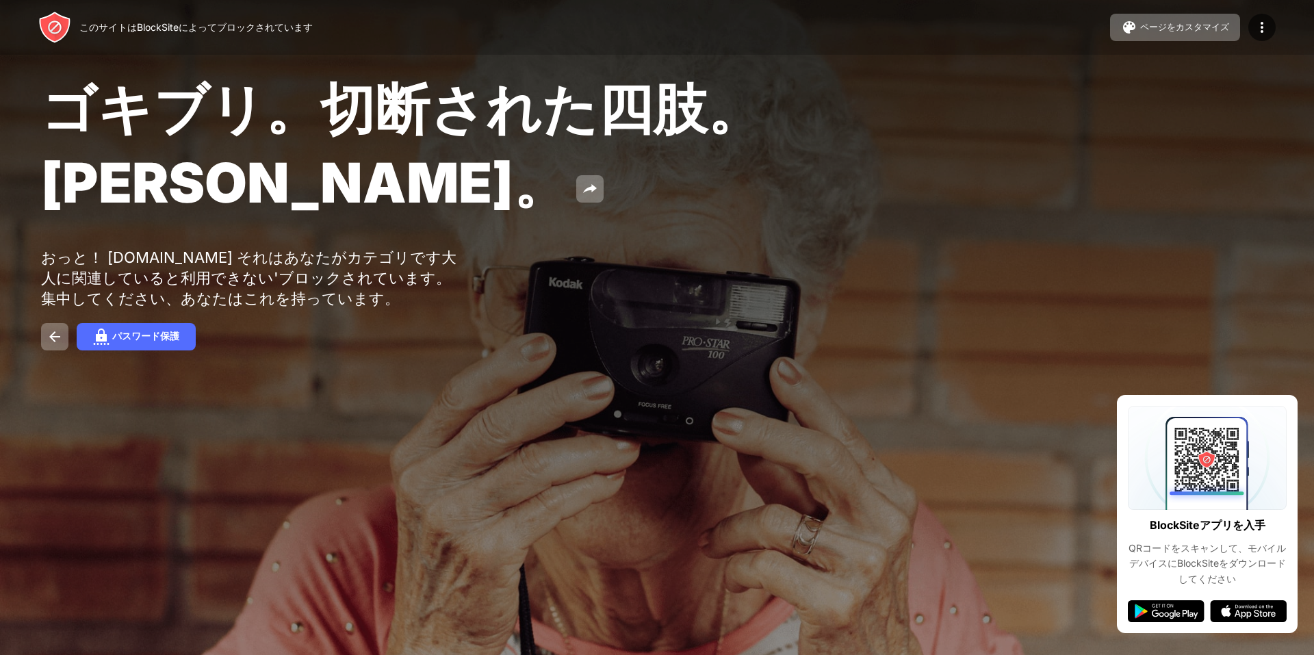
drag, startPoint x: 974, startPoint y: 254, endPoint x: 922, endPoint y: 246, distance: 53.3
click at [922, 246] on div "ゴキブリ。切断された四肢。[PERSON_NAME]。 おっと！ [DOMAIN_NAME] それはあなたがカテゴリです大人に関連していると利用できない'ブロ…" at bounding box center [657, 212] width 1314 height 424
click at [255, 41] on div "このサイトはBlockSiteによってブロックされています" at bounding box center [175, 27] width 274 height 33
click at [336, 222] on div "ゴキブリ。切断された四肢。[PERSON_NAME]。" at bounding box center [533, 148] width 985 height 148
click at [582, 197] on img at bounding box center [590, 189] width 16 height 16
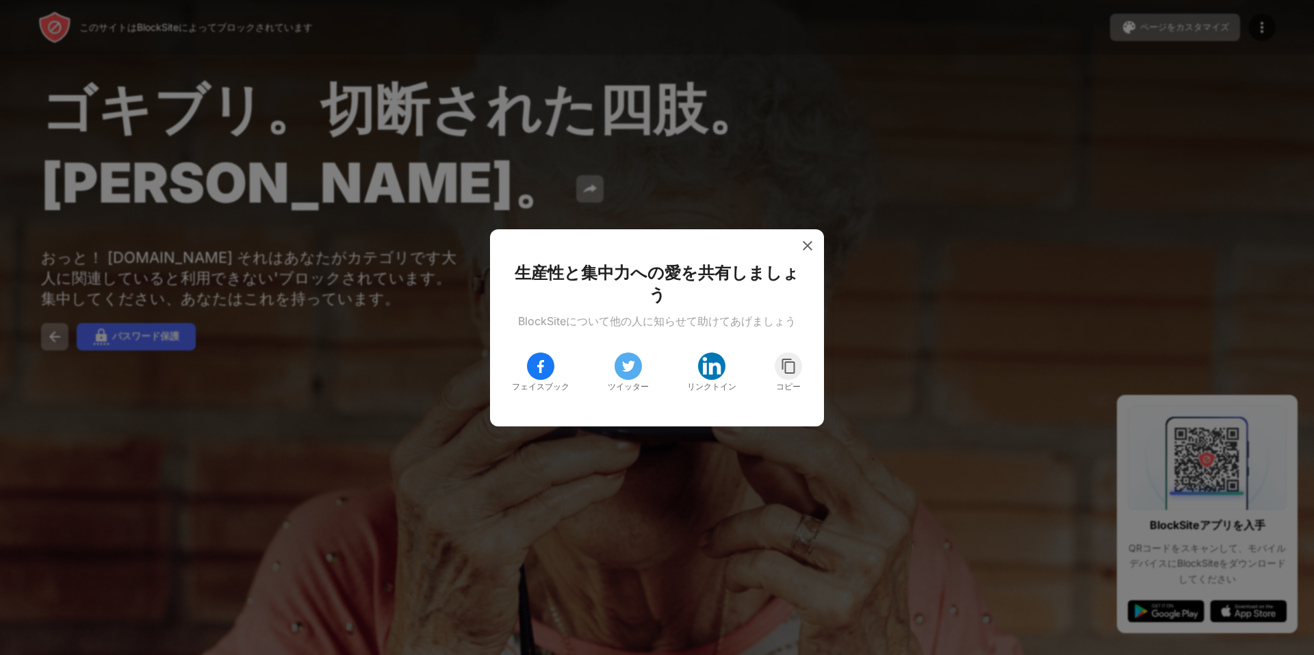
click at [1078, 209] on div at bounding box center [657, 327] width 1314 height 655
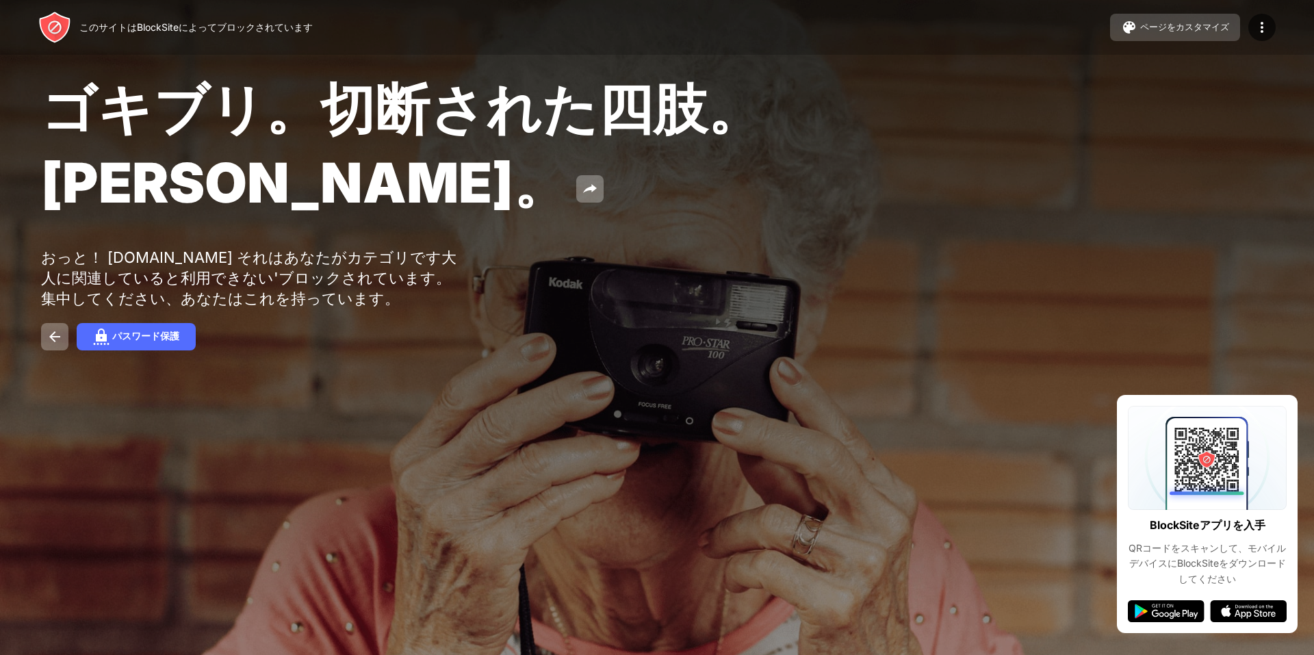
click at [1193, 22] on div "ページをカスタマイズ" at bounding box center [1184, 27] width 89 height 12
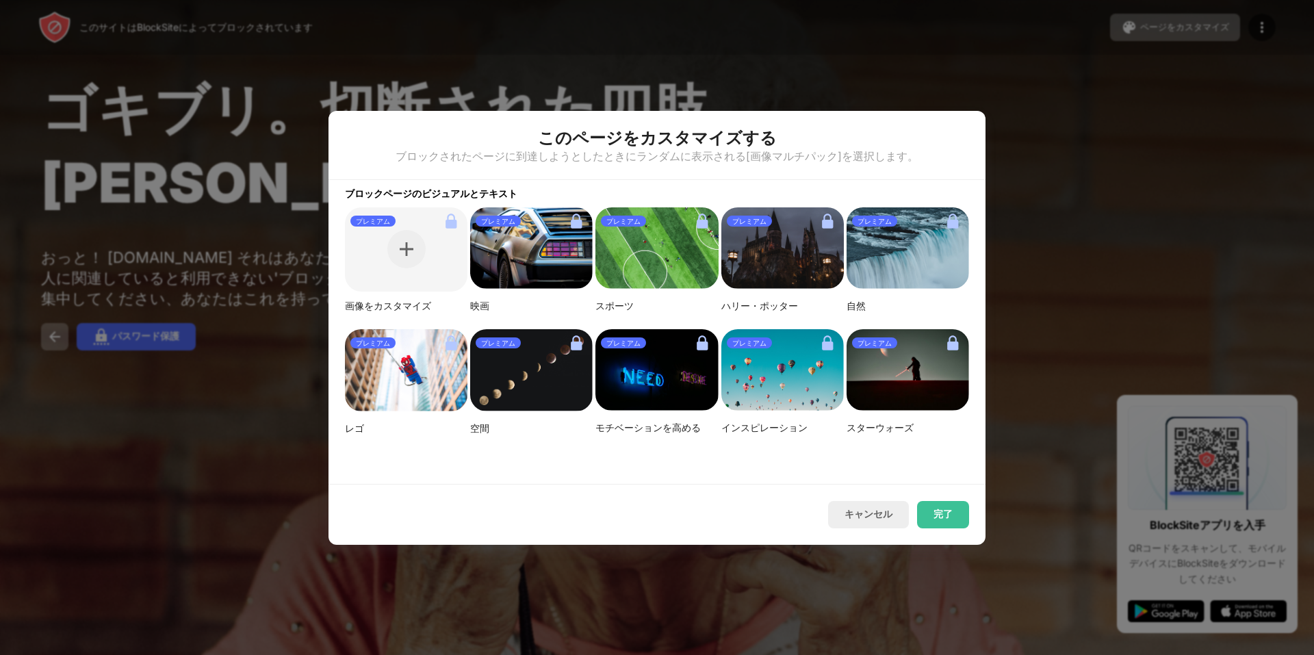
click at [990, 195] on div at bounding box center [657, 327] width 1314 height 655
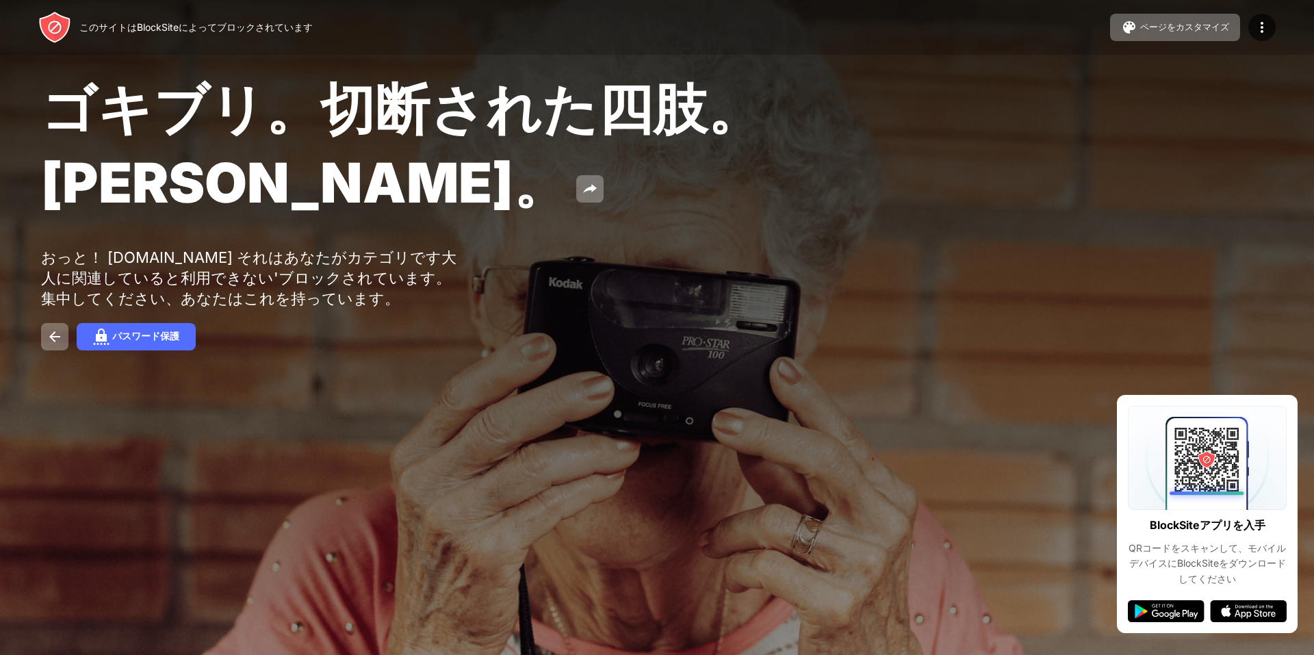
click at [991, 191] on div "ゴキブリ。切断された四肢。[PERSON_NAME]。" at bounding box center [533, 148] width 985 height 148
click at [40, 357] on div "ゴキブリ。切断された四肢。ジョン・グッドマン。 おっと！ tgp.mennetwork.com それはあなたがカテゴリです大人に関連していると利用できない'ブ…" at bounding box center [657, 212] width 1314 height 424
click at [47, 345] on img at bounding box center [55, 336] width 16 height 16
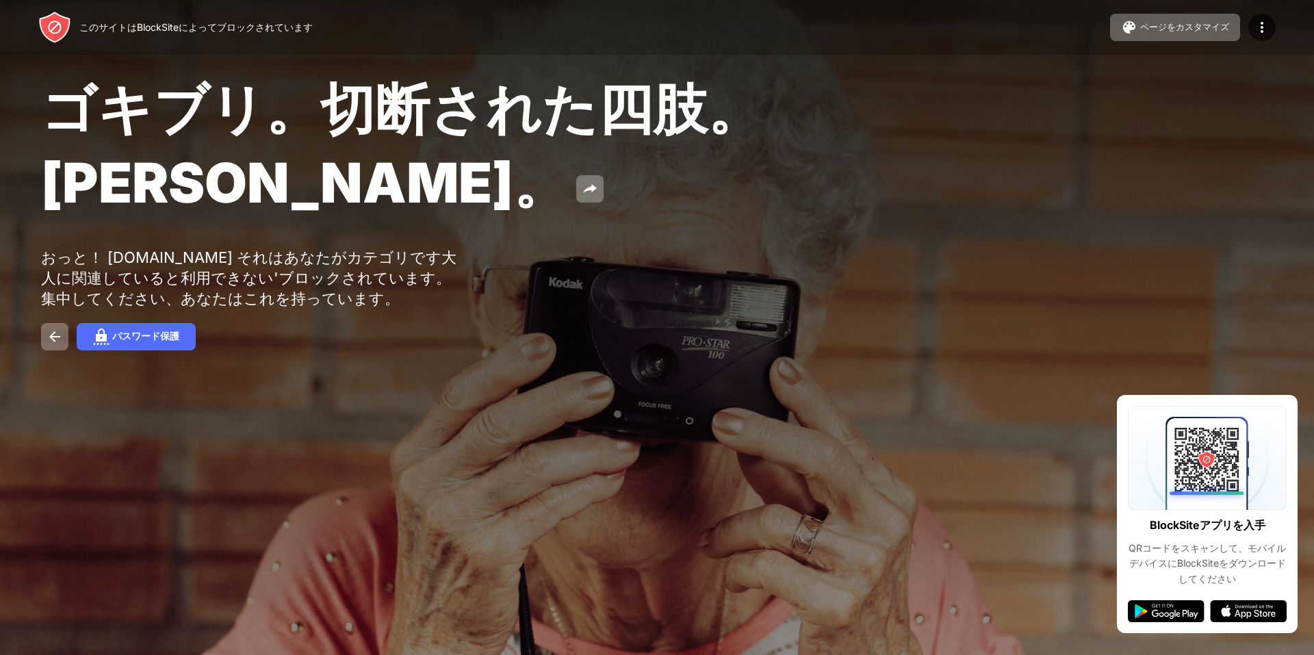
click at [309, 307] on font "おっと！ tgp.mennetwork.com それはあなたがカテゴリです大人に関連していると利用できない'ブロックされています。集中してください、あなたはこ…" at bounding box center [248, 277] width 415 height 59
click at [582, 197] on img at bounding box center [590, 189] width 16 height 16
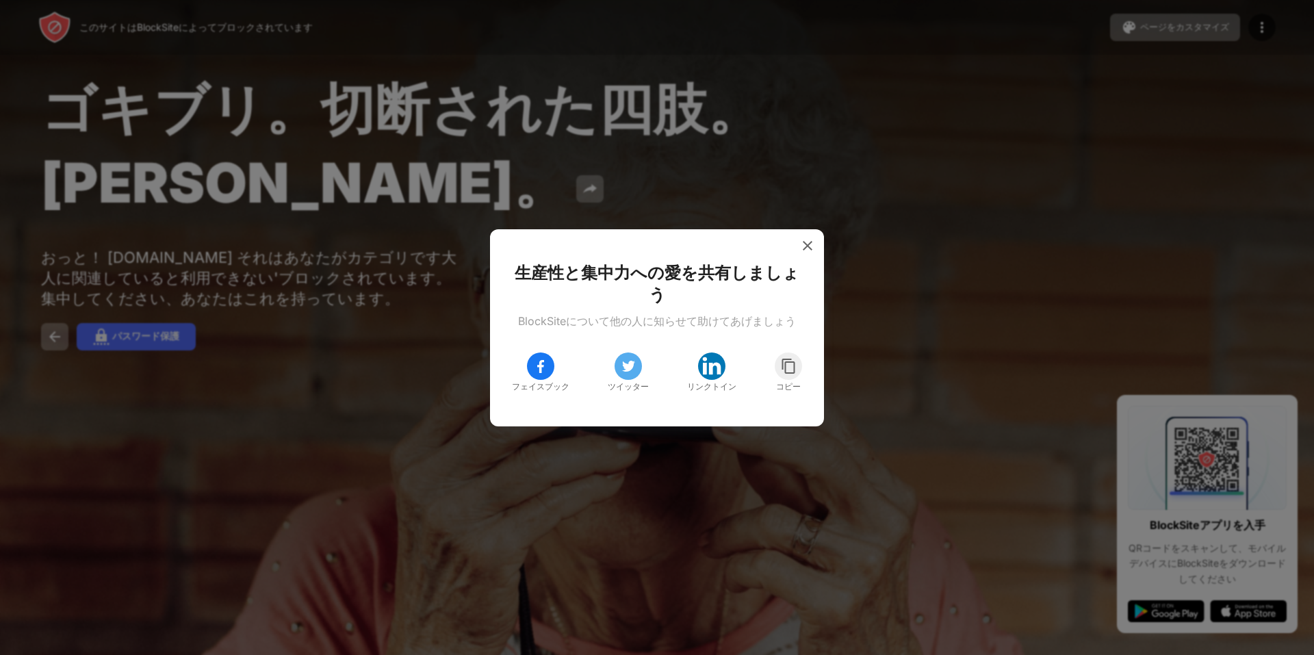
click at [707, 168] on div at bounding box center [657, 327] width 1314 height 655
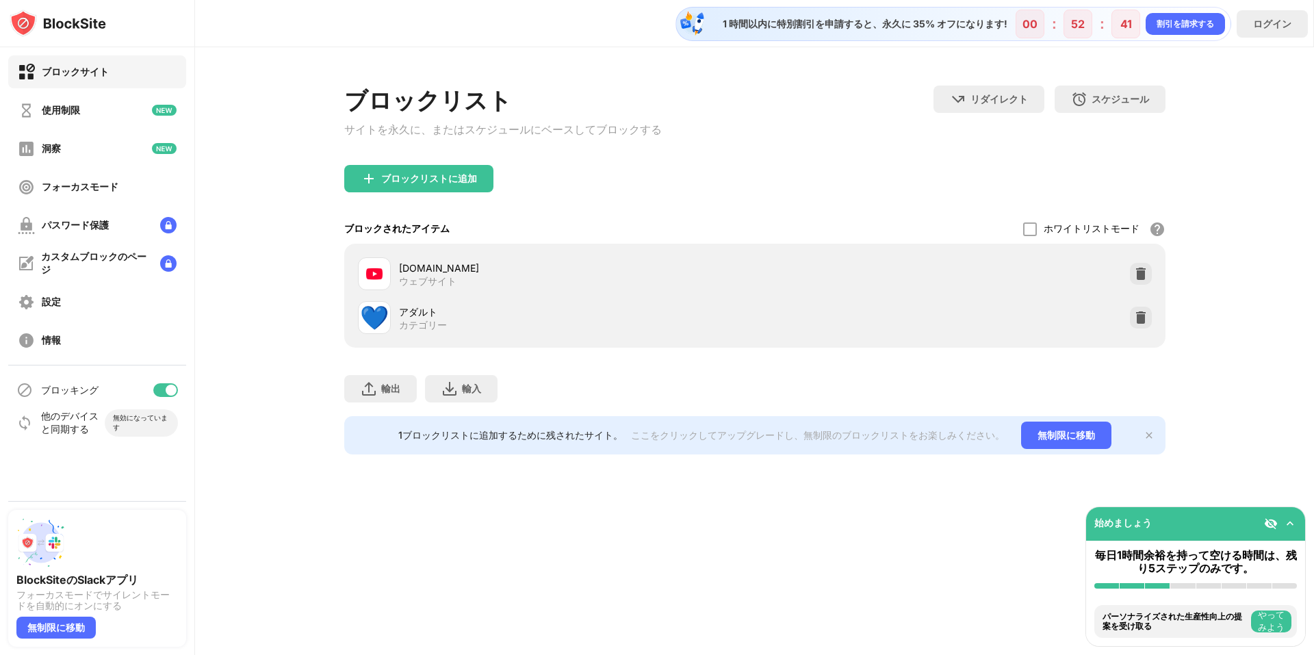
click at [422, 333] on div "💙 アダルト カテゴリー" at bounding box center [556, 317] width 397 height 33
click at [380, 320] on font "💙" at bounding box center [374, 317] width 29 height 28
drag, startPoint x: 382, startPoint y: 317, endPoint x: 391, endPoint y: 306, distance: 14.1
click at [383, 316] on font "💙" at bounding box center [374, 317] width 29 height 28
click at [419, 263] on div "youtube.com ウェブサイト" at bounding box center [556, 273] width 397 height 33
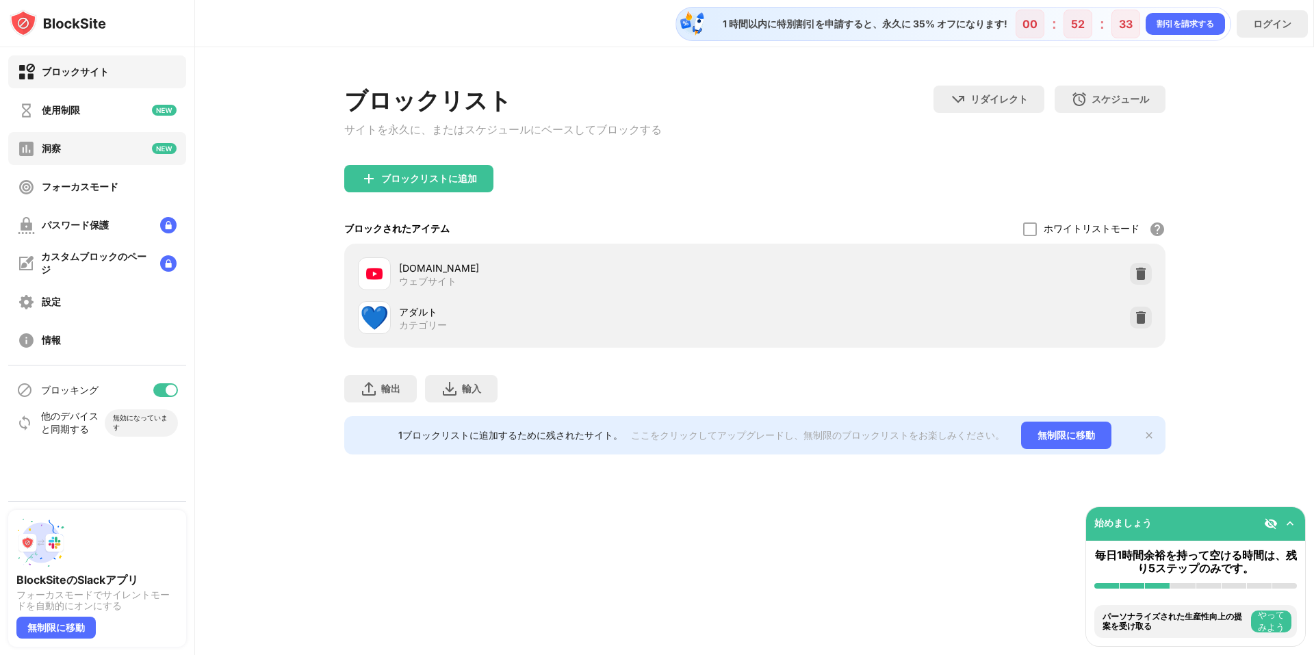
click at [62, 153] on div "洞察" at bounding box center [97, 148] width 178 height 33
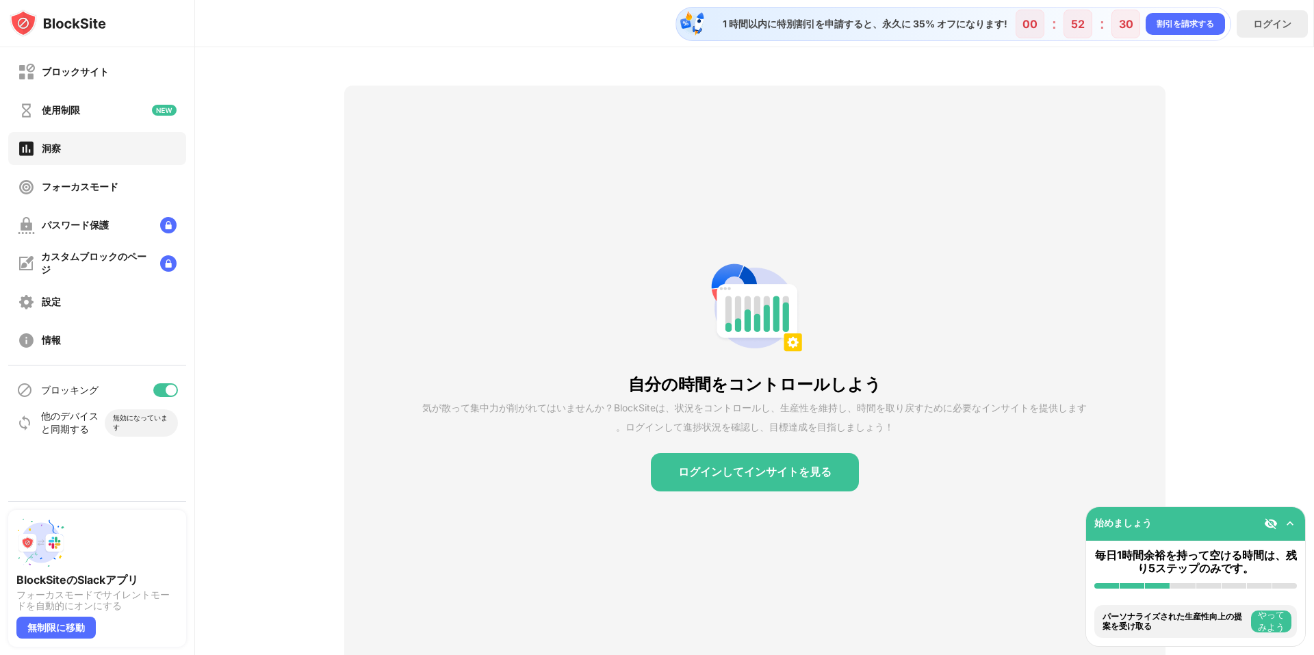
click at [72, 128] on div "ブロックサイト 使用制限 洞察 フォーカスモード パスワード保護 カスタムブロックのページ 設定 情報" at bounding box center [97, 206] width 194 height 318
click at [69, 105] on div "使用制限" at bounding box center [61, 110] width 38 height 13
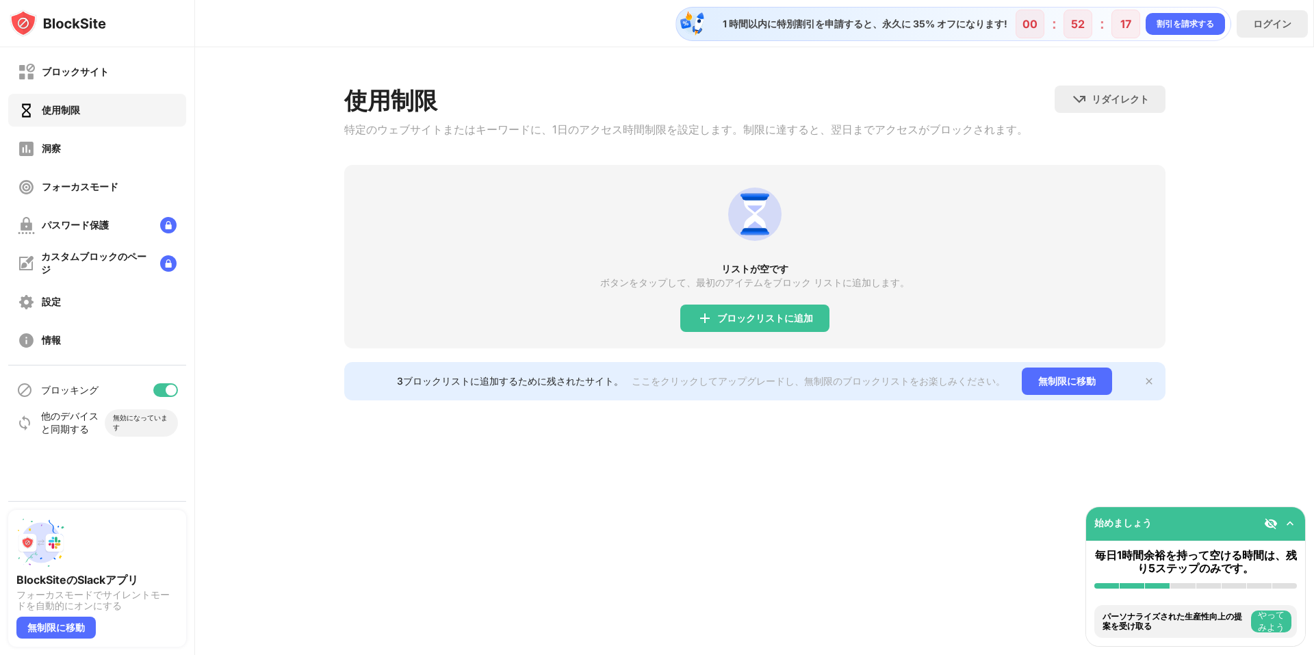
click at [29, 414] on div "他のデバイスと同期する" at bounding box center [60, 423] width 88 height 26
click at [74, 384] on div "ブロッキング" at bounding box center [69, 390] width 57 height 13
click at [156, 385] on div at bounding box center [165, 390] width 25 height 14
click at [157, 385] on div at bounding box center [165, 390] width 25 height 14
click at [34, 296] on img at bounding box center [26, 302] width 17 height 17
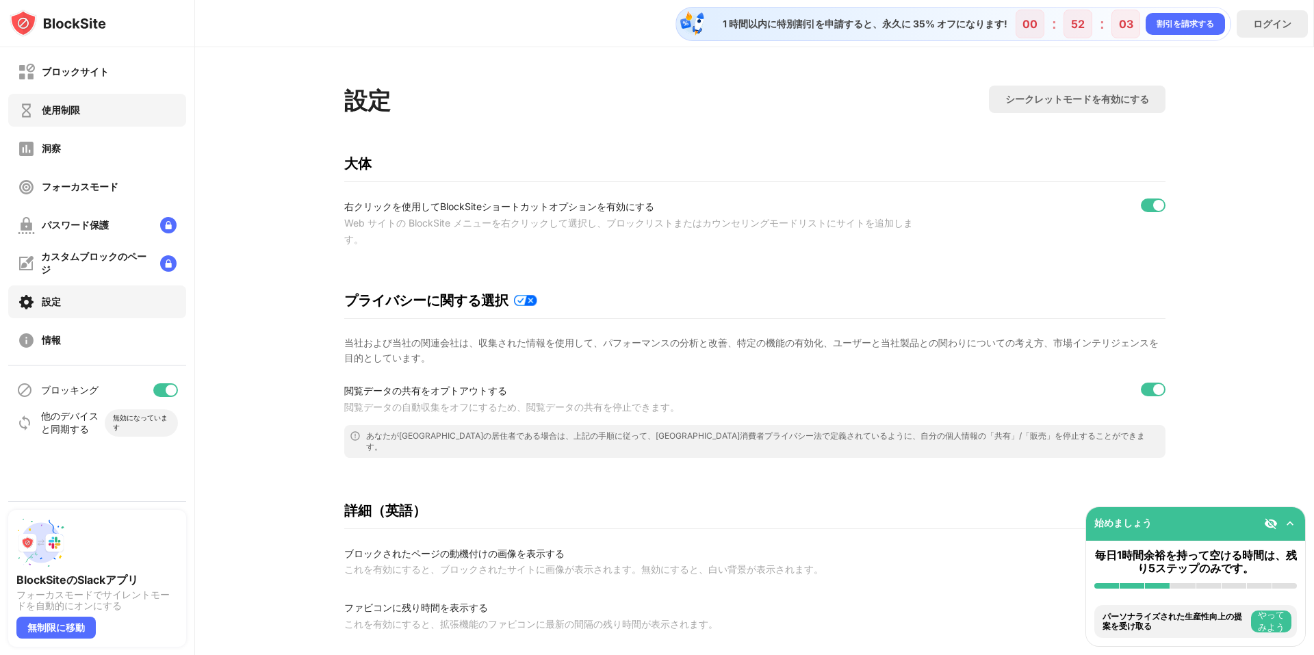
click at [70, 120] on div "使用制限" at bounding box center [97, 110] width 178 height 33
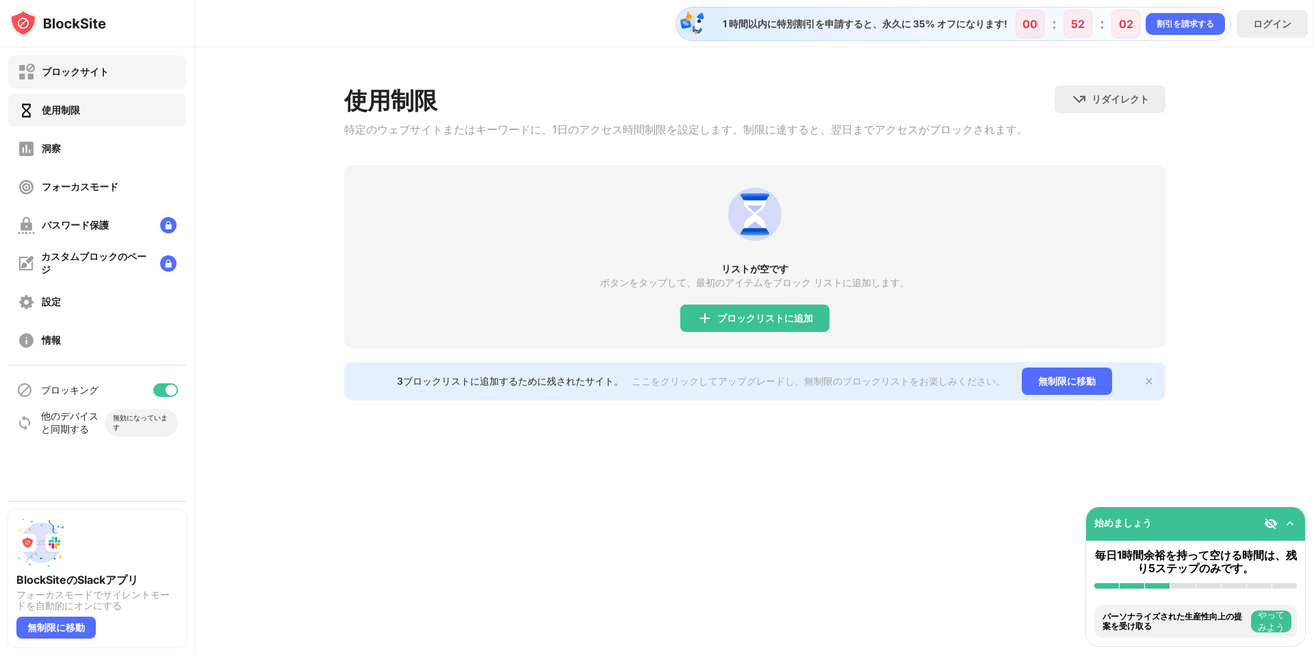
click at [90, 77] on font "ブロックサイト" at bounding box center [75, 72] width 67 height 12
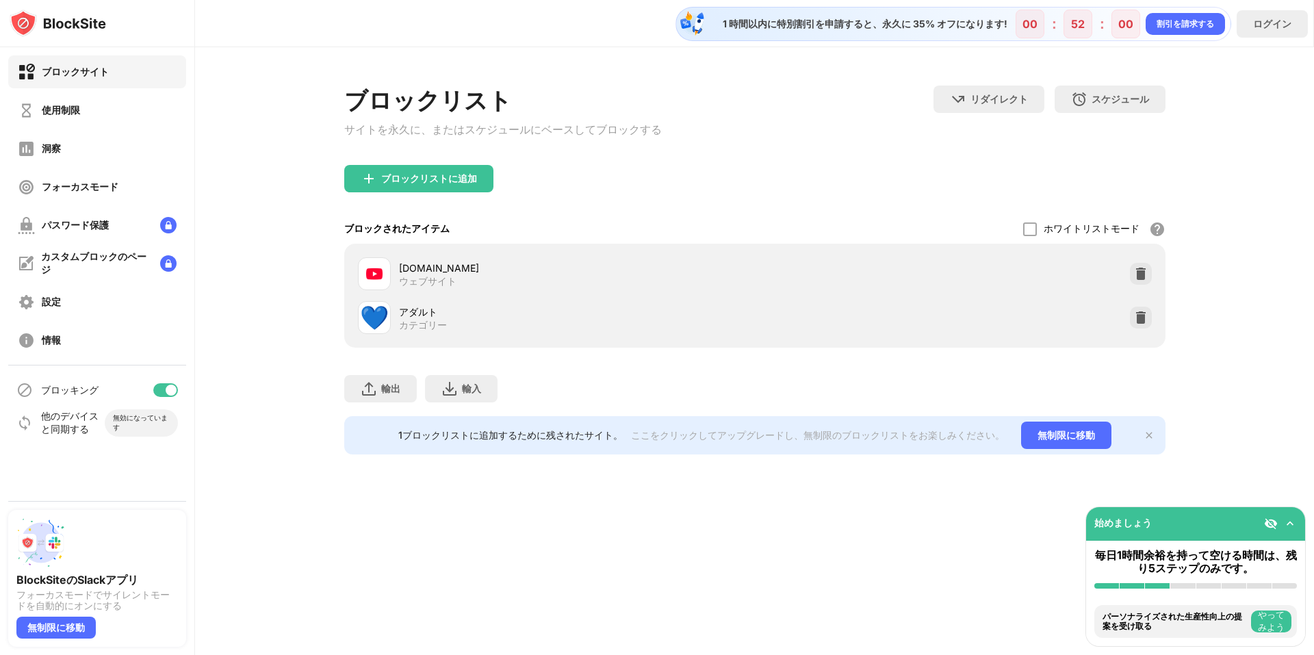
click at [398, 320] on div "💙 アダルト カテゴリー" at bounding box center [556, 317] width 397 height 33
drag, startPoint x: 377, startPoint y: 336, endPoint x: 623, endPoint y: 361, distance: 247.6
click at [389, 338] on div "💙 アダルト カテゴリー" at bounding box center [754, 318] width 805 height 44
click at [1139, 324] on img at bounding box center [1141, 318] width 14 height 14
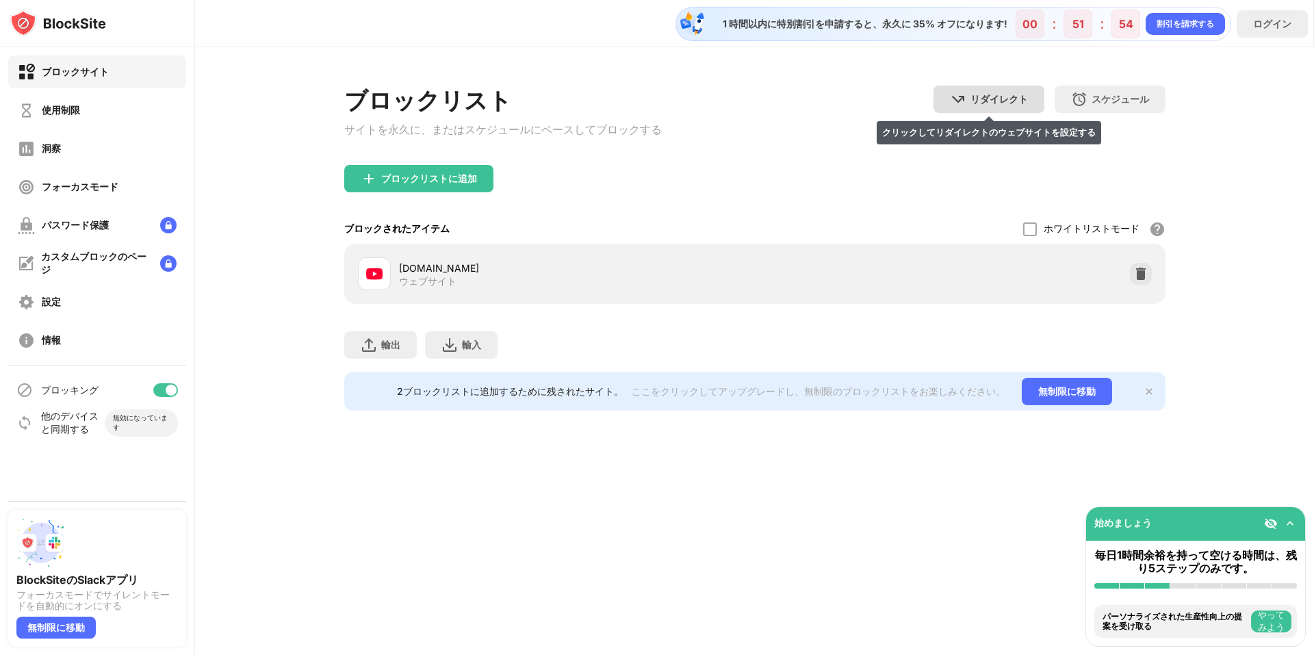
click at [975, 94] on div "リダイレクト クリックしてリダイレクトのウェブサイトを設定する" at bounding box center [988, 99] width 111 height 27
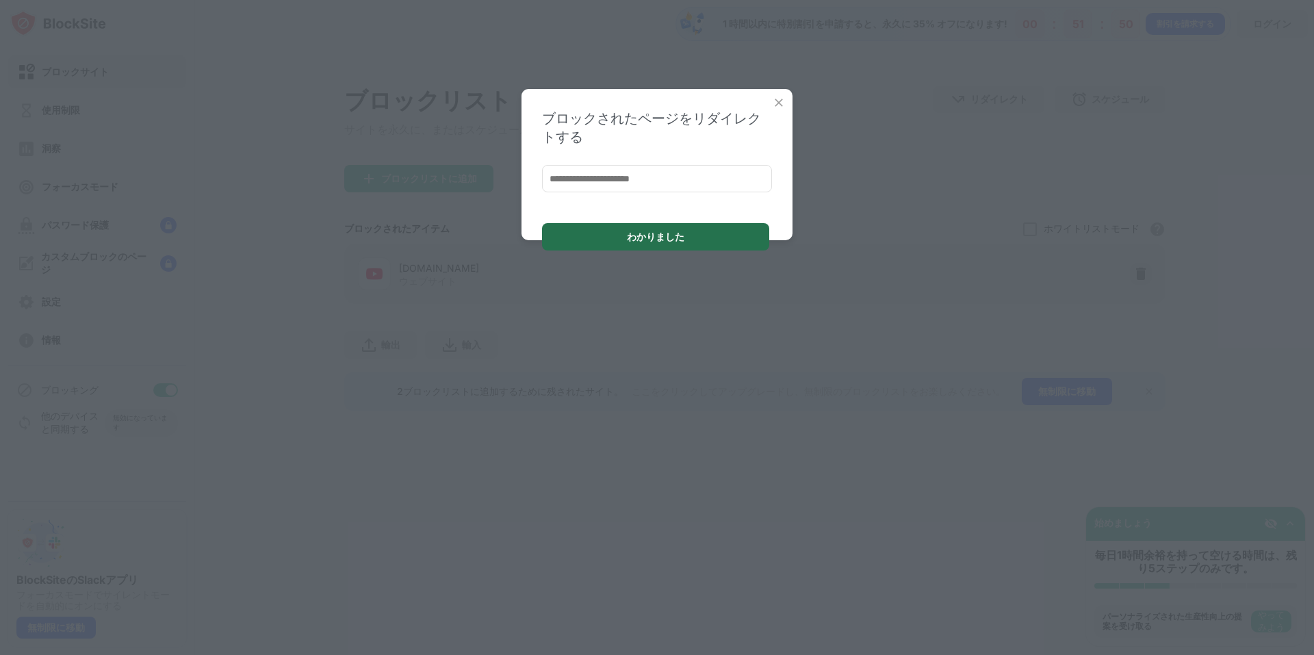
click at [659, 241] on font "わかりました" at bounding box center [655, 237] width 57 height 12
click at [912, 227] on div "ブロックされたページをリダイレクトする わかりました" at bounding box center [657, 327] width 1314 height 655
click at [781, 96] on div "ブロックされたページをリダイレクトする わかりました" at bounding box center [656, 164] width 271 height 151
click at [780, 97] on img at bounding box center [779, 103] width 14 height 14
